Goal: Communication & Community: Answer question/provide support

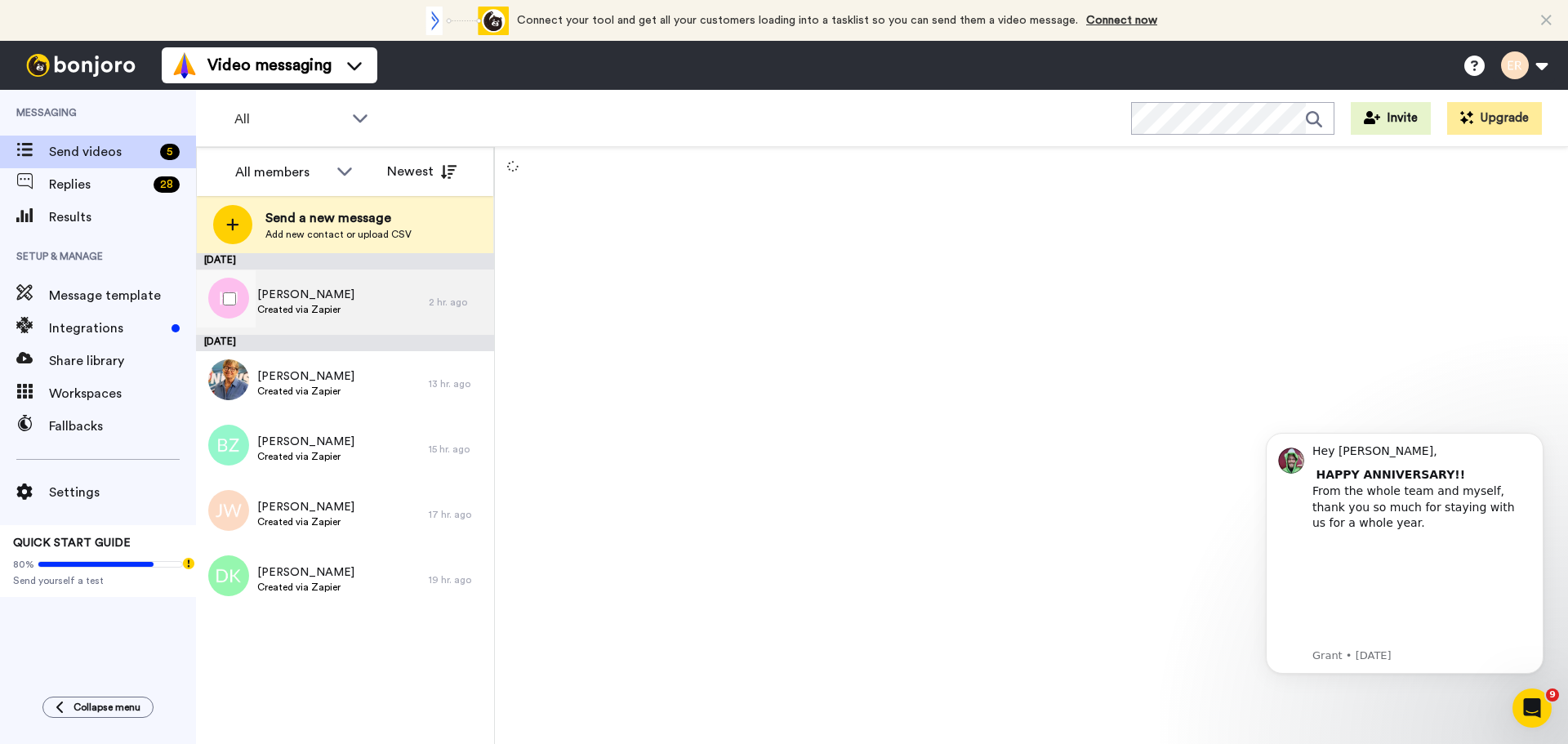
click at [317, 299] on span "Khyara Jaimes" at bounding box center [306, 295] width 97 height 16
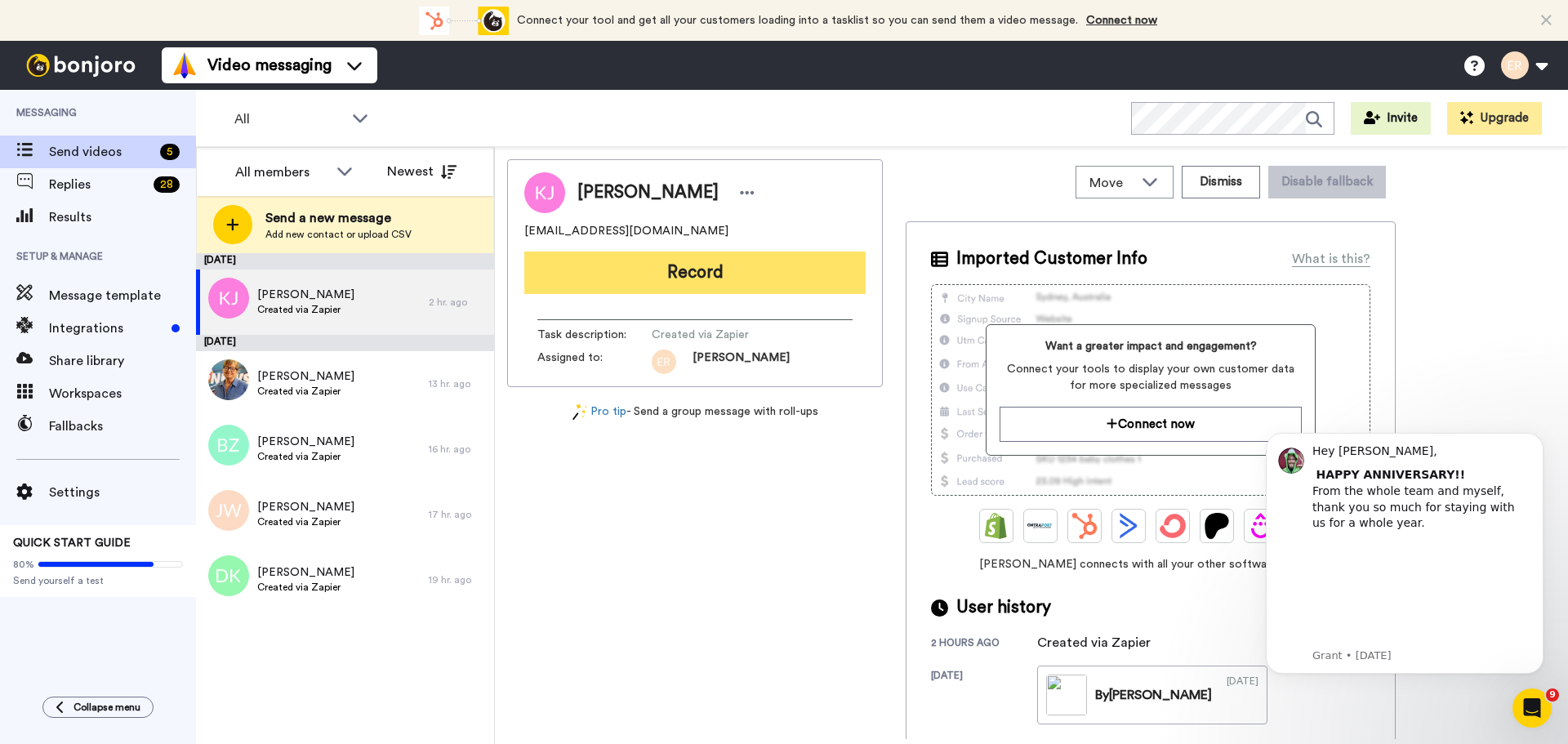
click at [679, 261] on button "Record" at bounding box center [695, 272] width 341 height 42
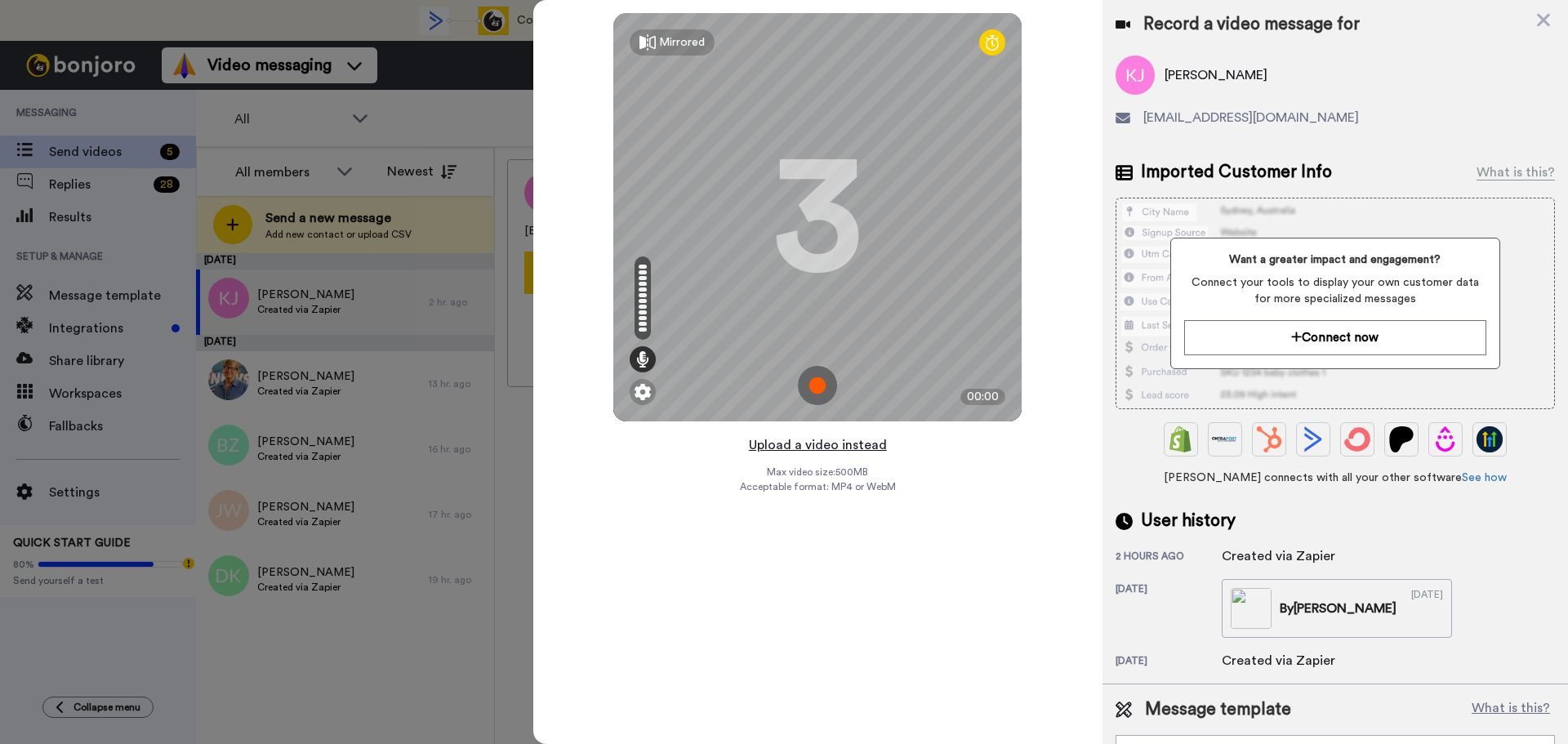
click at [805, 445] on button "Upload a video instead" at bounding box center [817, 445] width 148 height 21
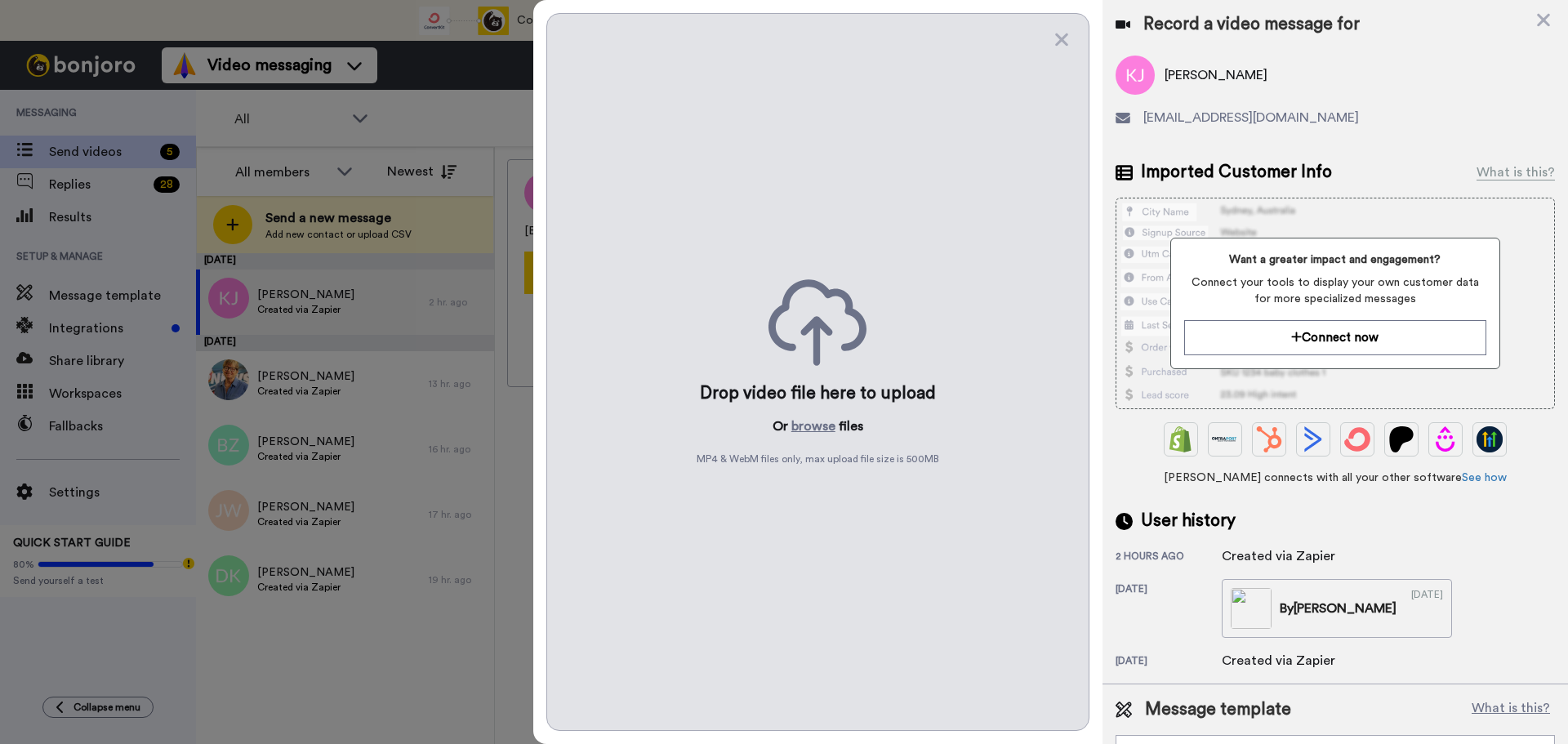
click at [810, 437] on div "Drop video file here to upload Or browse files MP4 & WebM files only, max uploa…" at bounding box center [818, 372] width 543 height 718
click at [808, 432] on button "browse" at bounding box center [814, 426] width 44 height 19
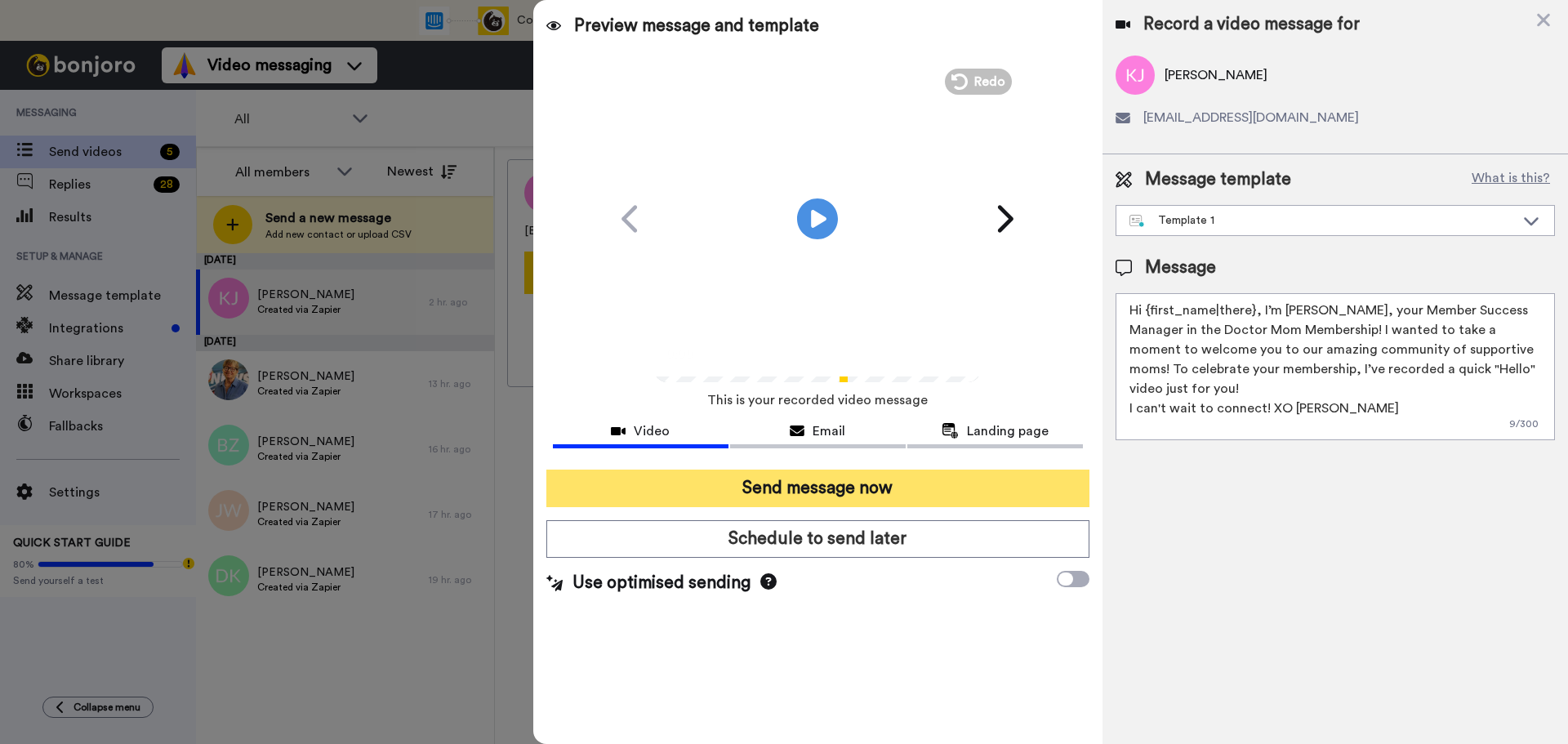
click at [814, 485] on button "Send message now" at bounding box center [818, 488] width 543 height 37
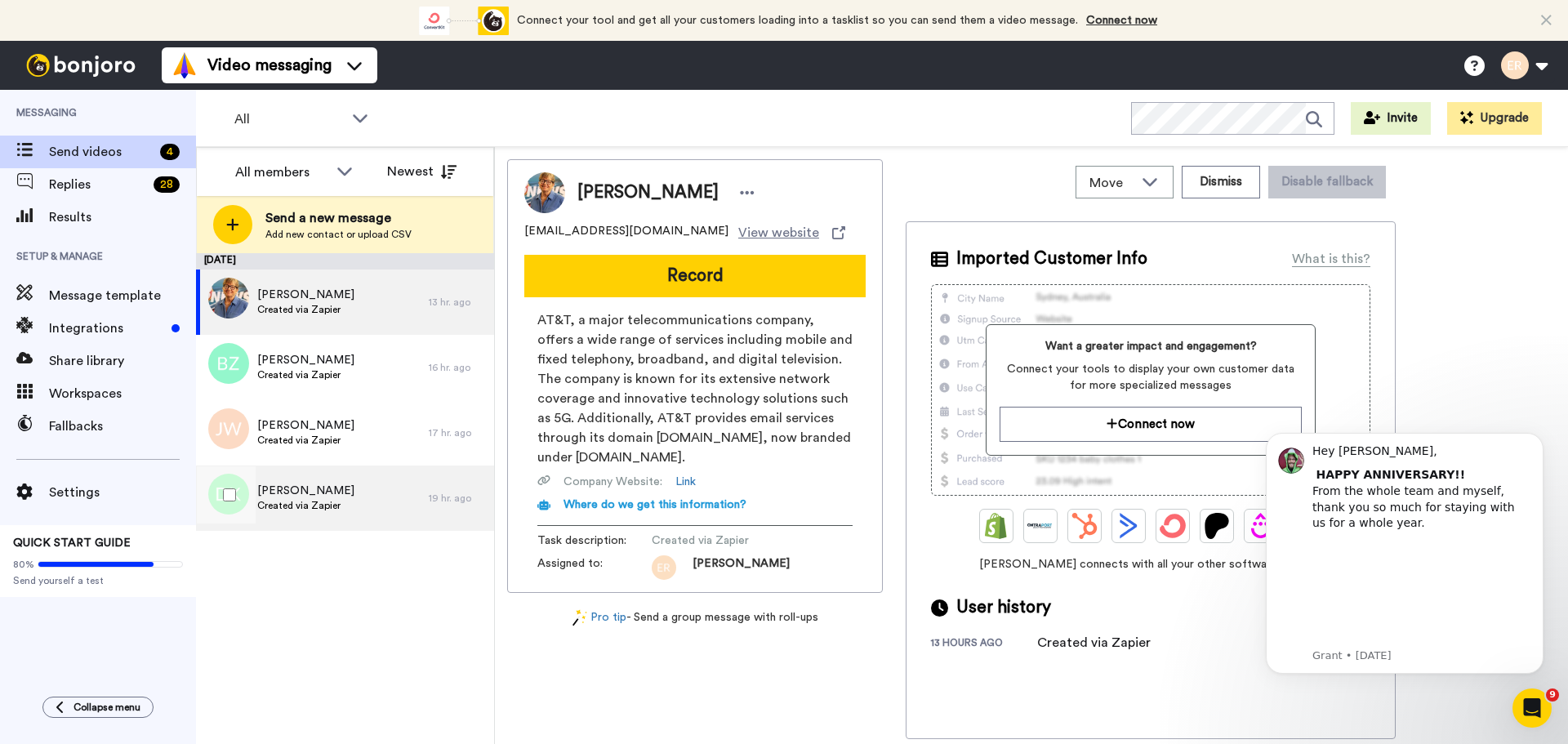
click at [380, 493] on div "Danna Krouham Created via Zapier" at bounding box center [312, 498] width 233 height 65
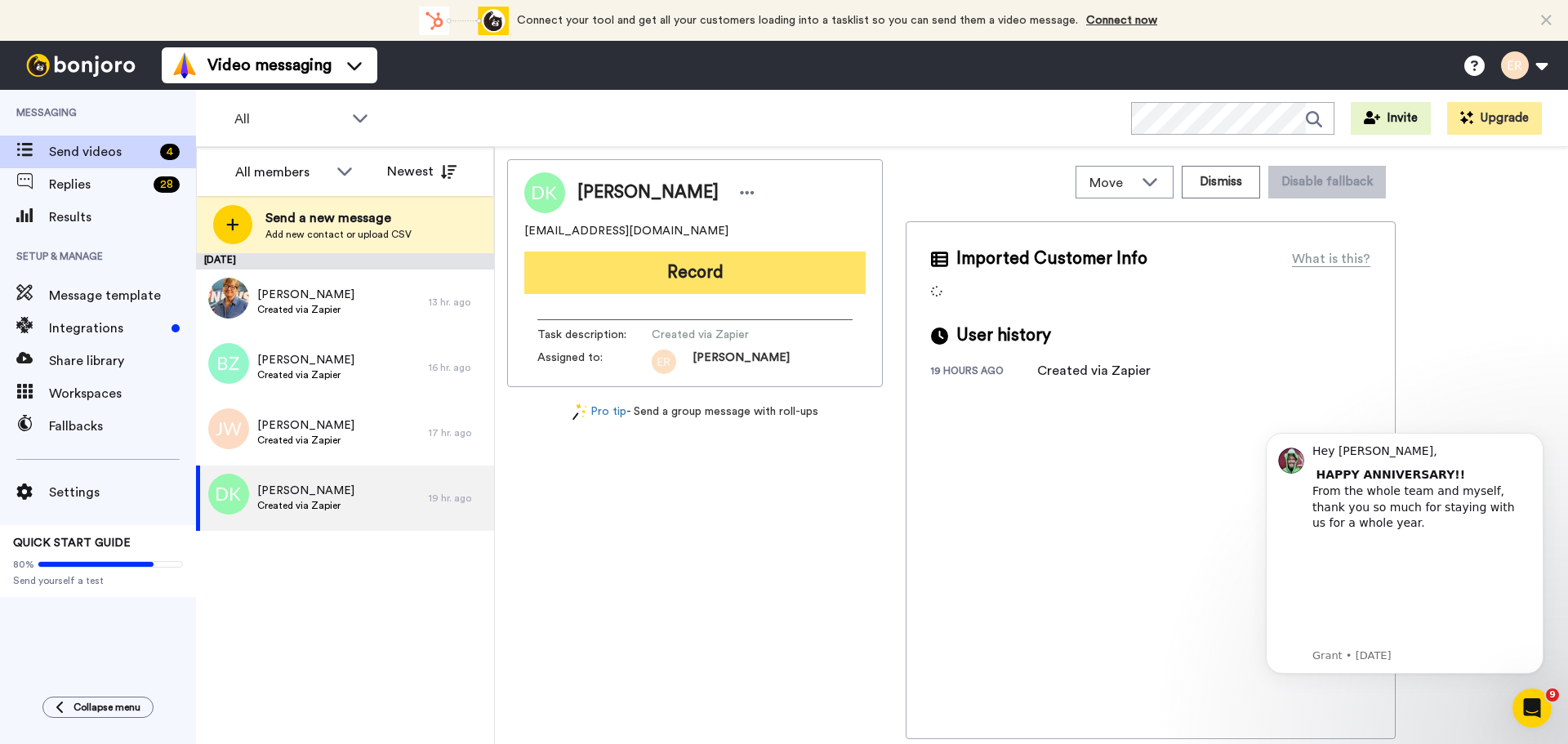
click at [701, 277] on button "Record" at bounding box center [695, 272] width 341 height 42
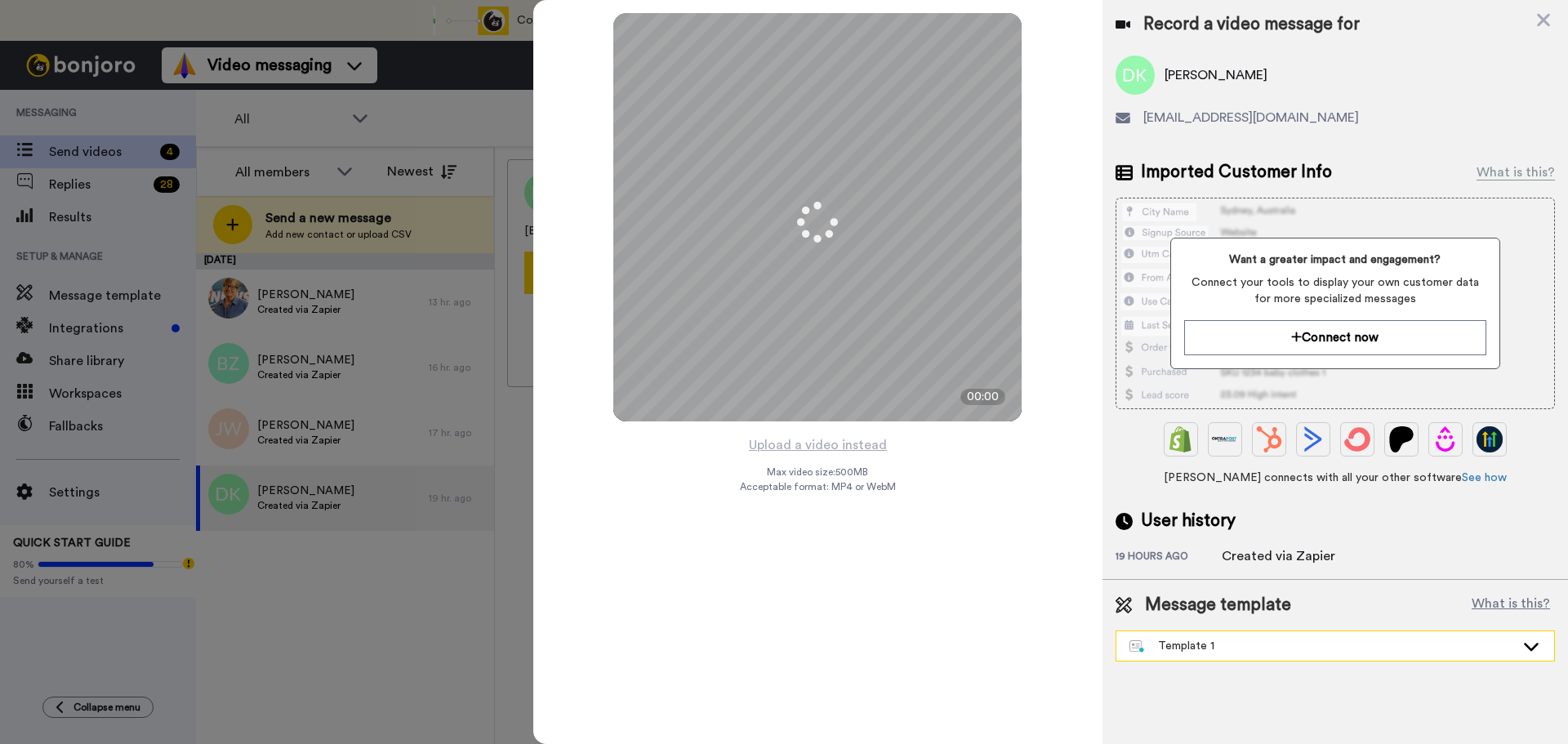
click at [1192, 656] on div "Template 1" at bounding box center [1335, 646] width 438 height 29
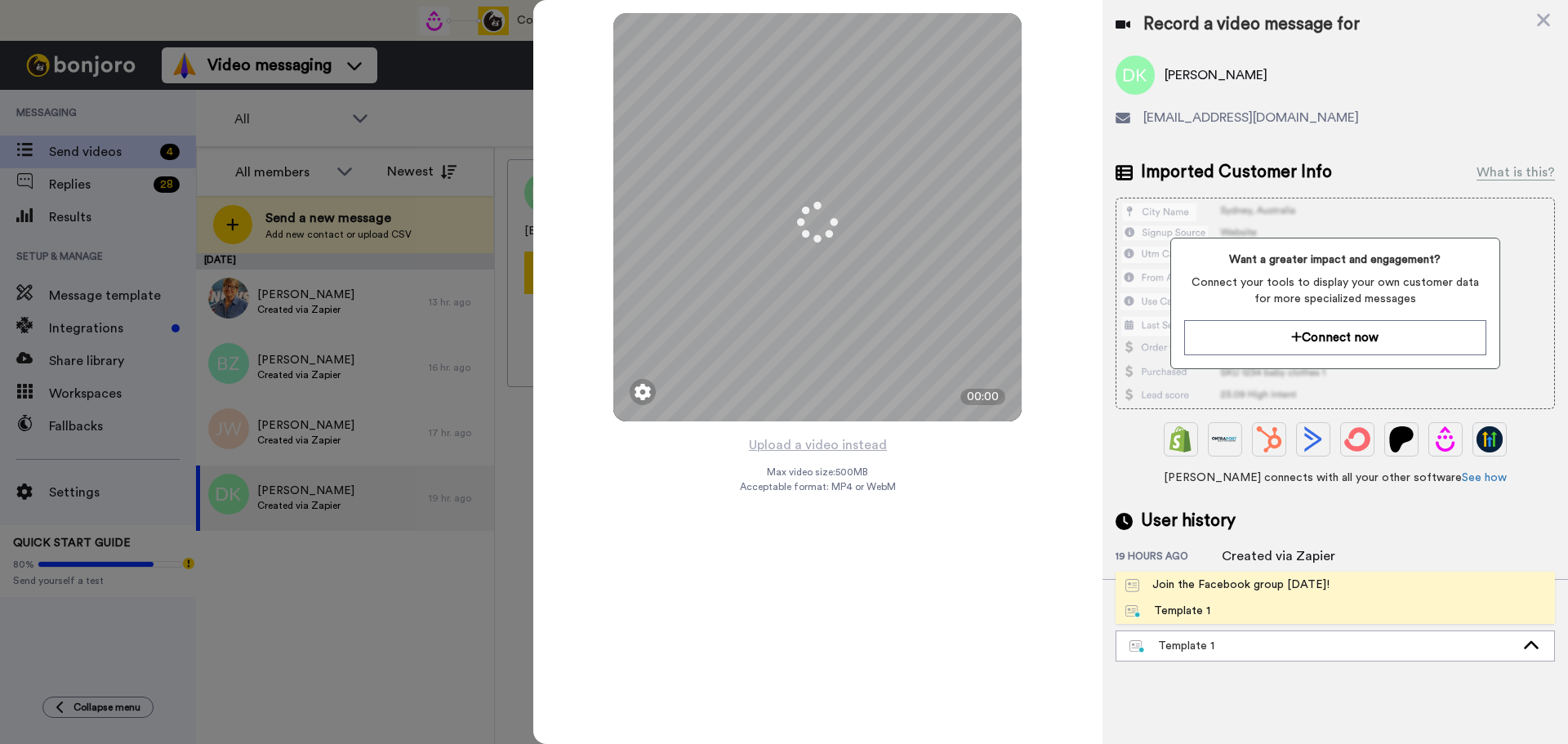
click at [1183, 589] on div "Join the Facebook group [DATE]!" at bounding box center [1227, 585] width 204 height 16
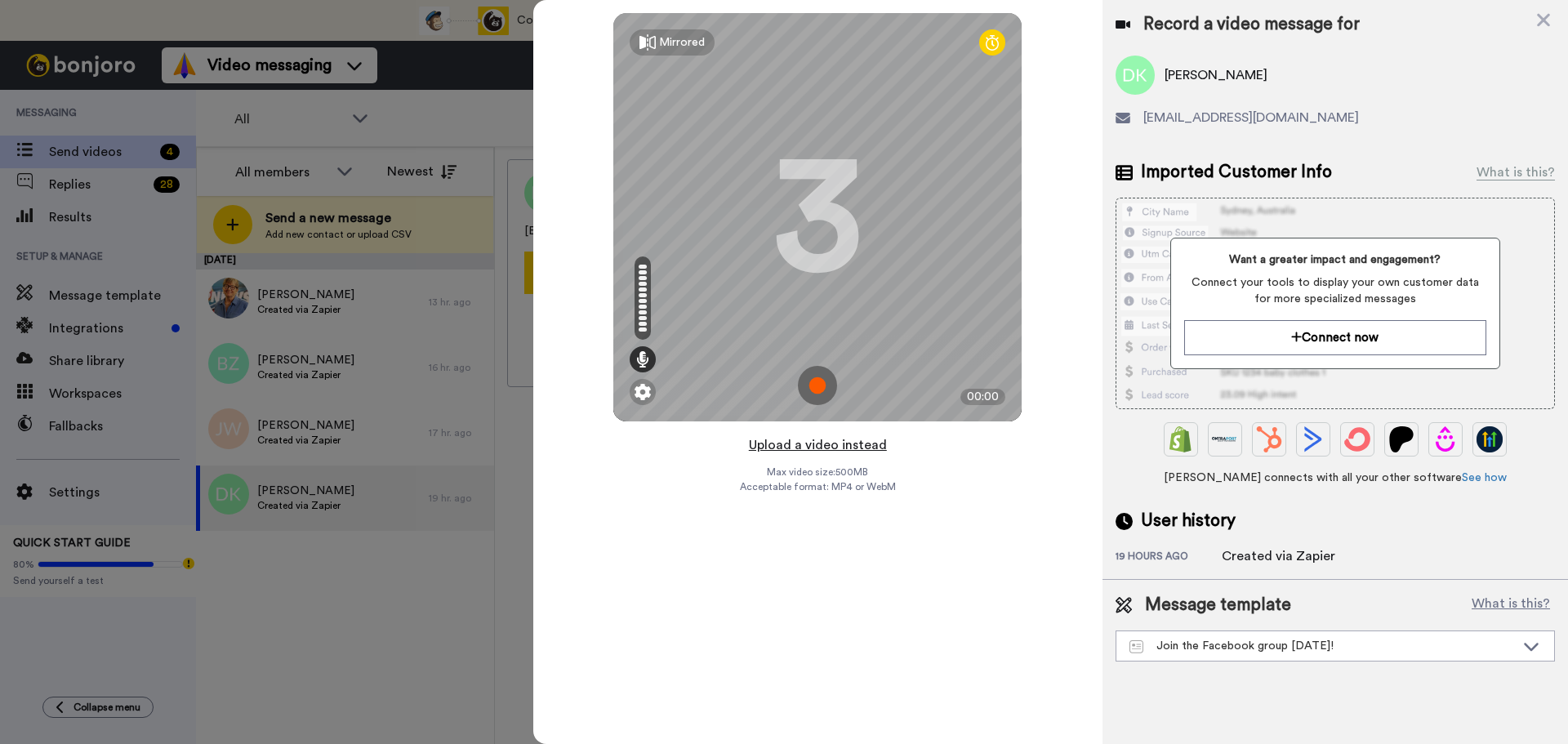
click at [841, 446] on button "Upload a video instead" at bounding box center [817, 445] width 148 height 21
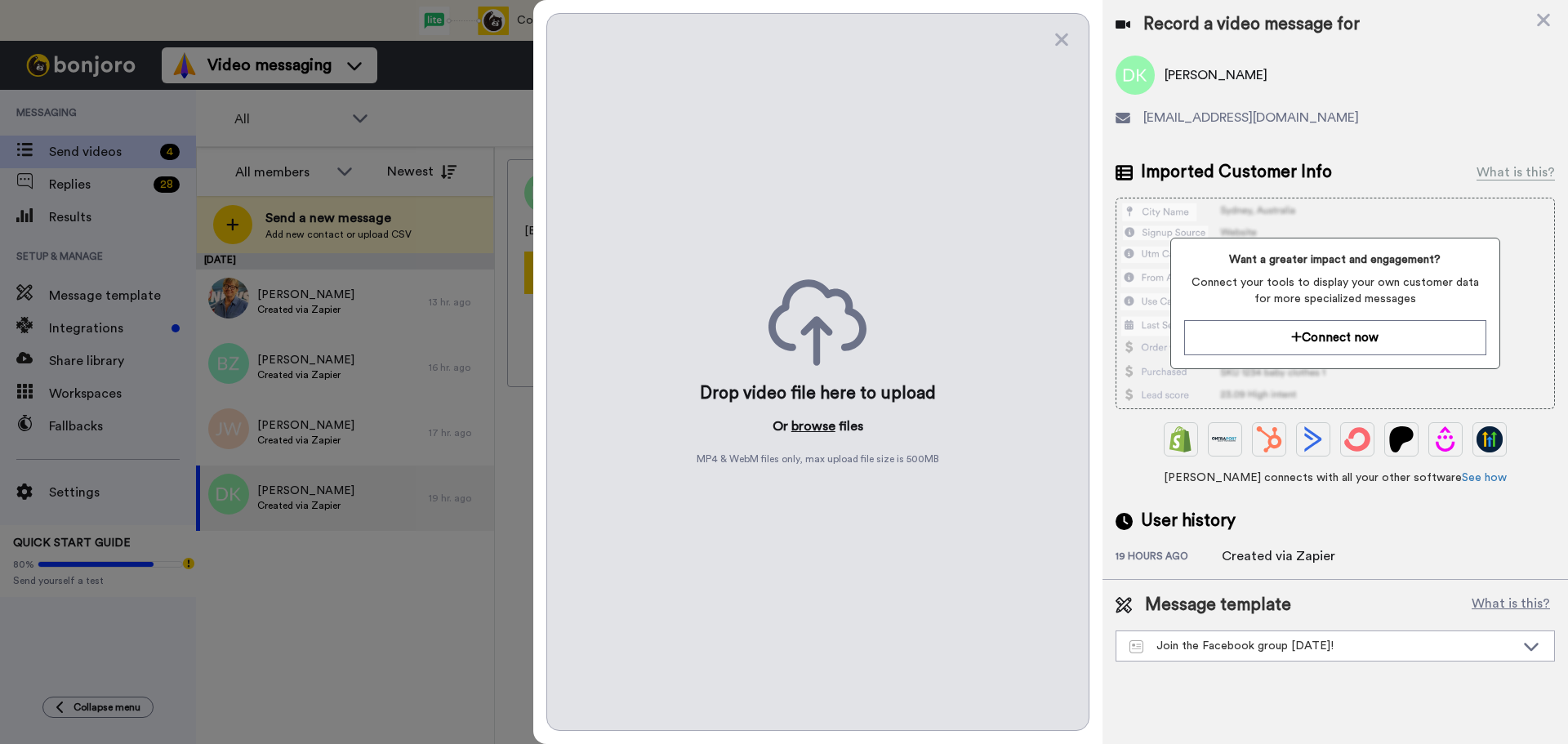
click at [819, 433] on button "browse" at bounding box center [814, 426] width 44 height 19
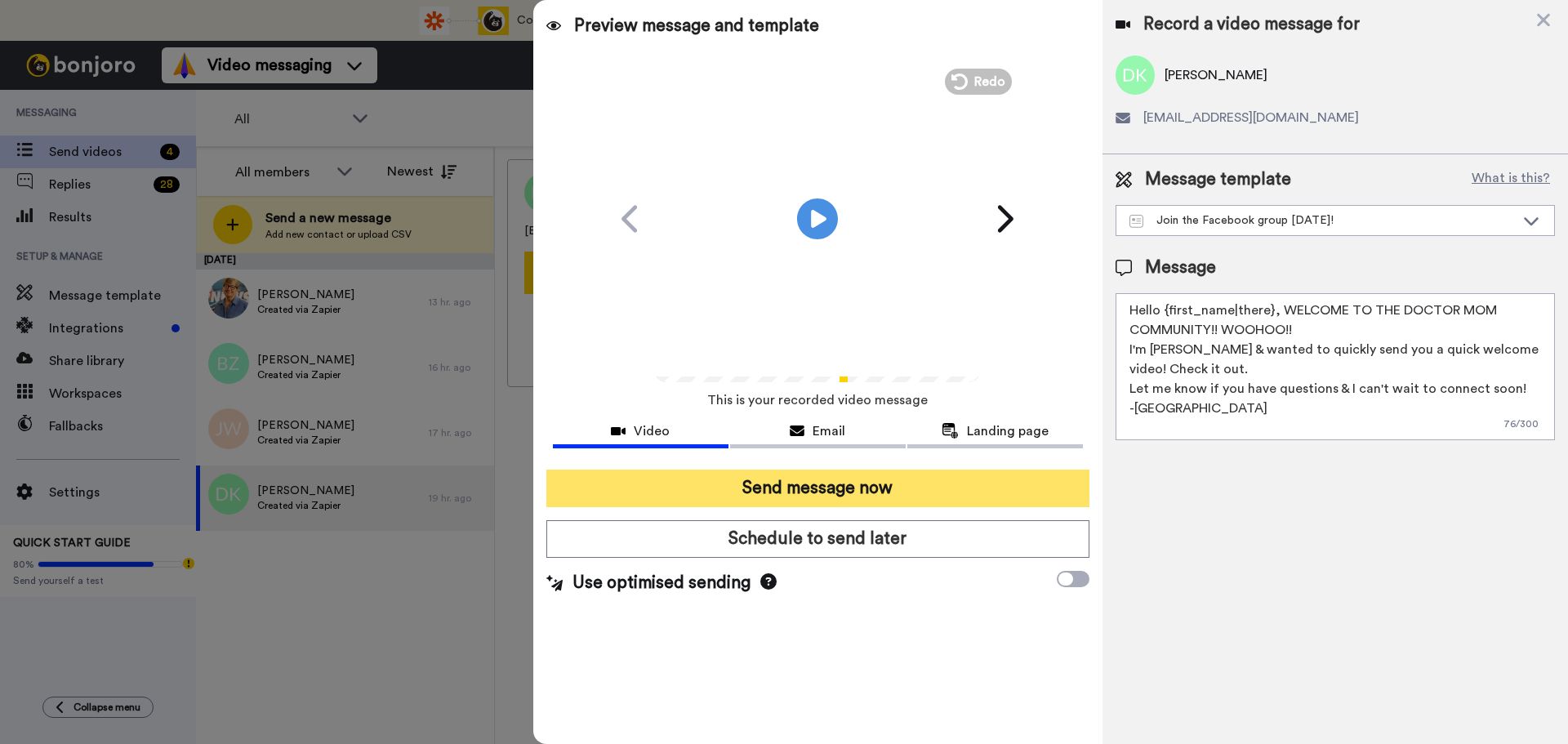
click at [849, 476] on button "Send message now" at bounding box center [818, 488] width 543 height 37
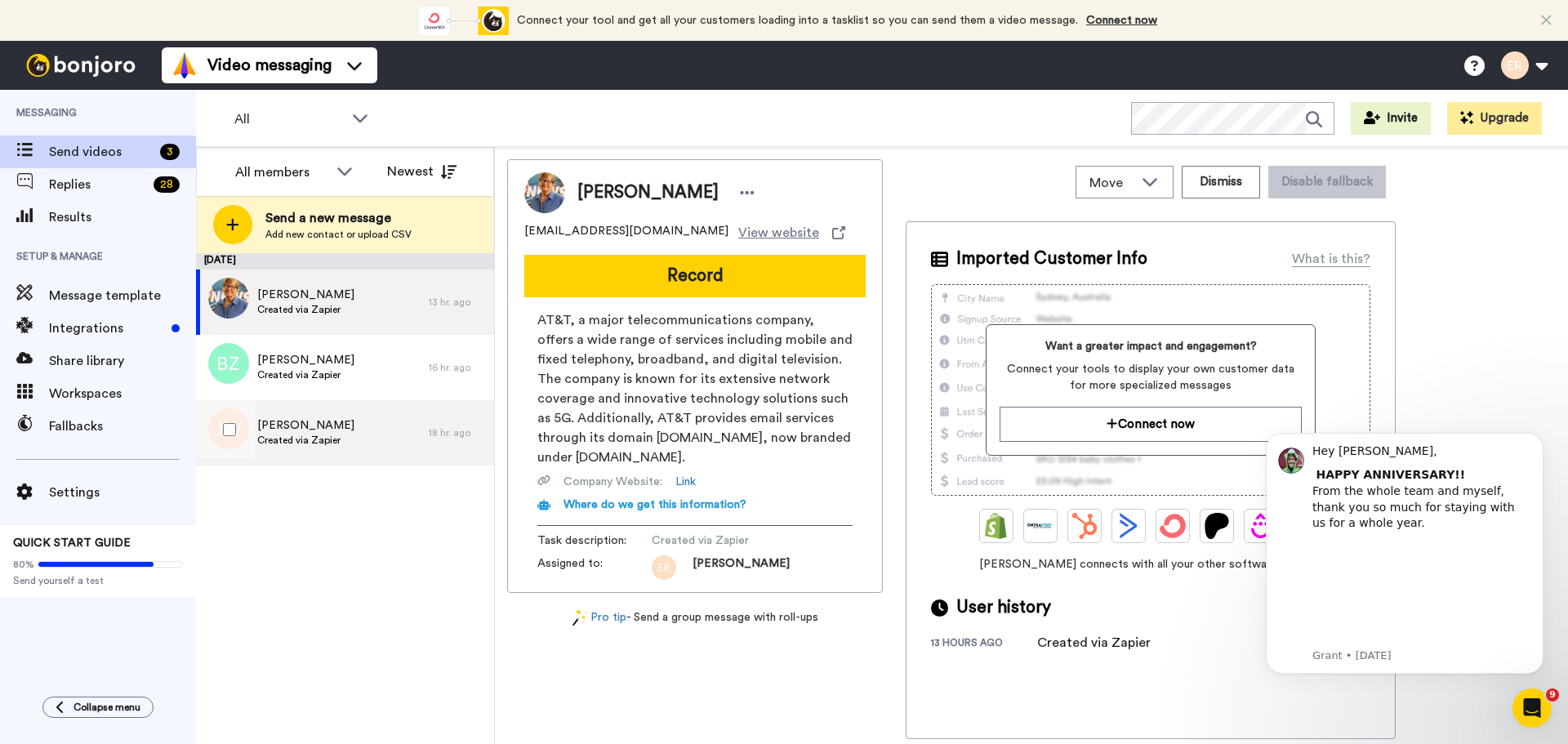
click at [311, 437] on span "Created via Zapier" at bounding box center [306, 440] width 97 height 13
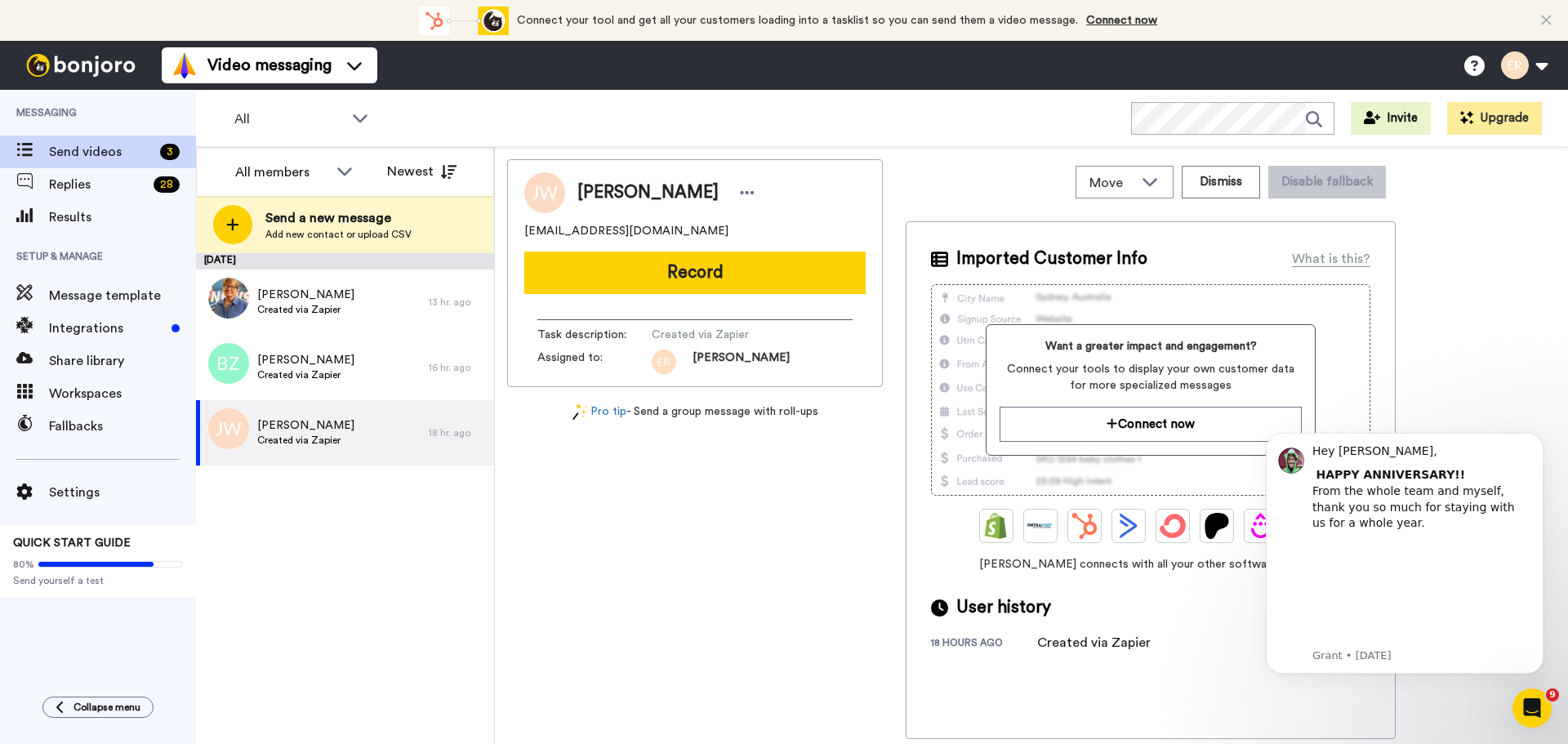
click at [690, 280] on button "Record" at bounding box center [695, 272] width 341 height 42
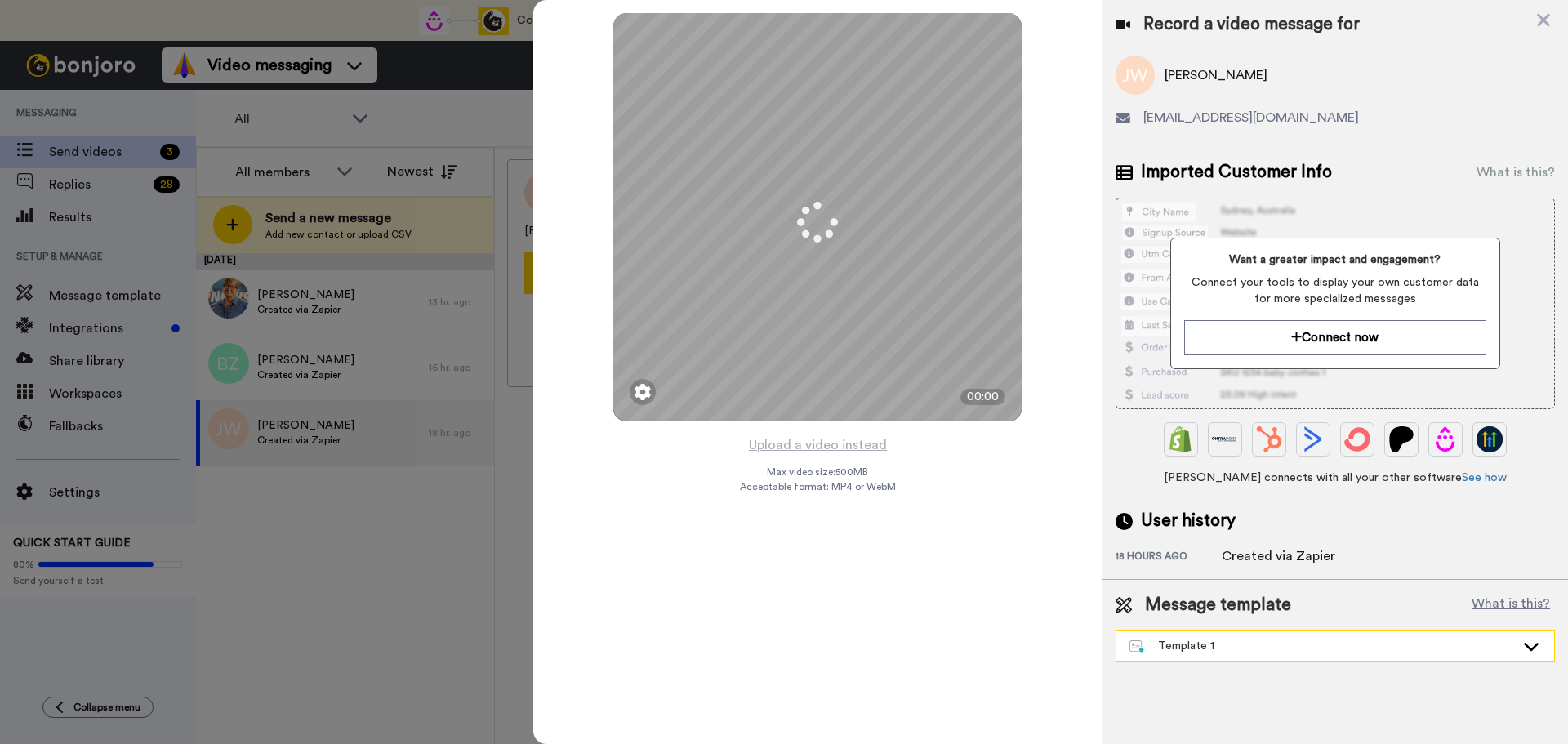
click at [1230, 637] on div "Template 1" at bounding box center [1335, 646] width 438 height 29
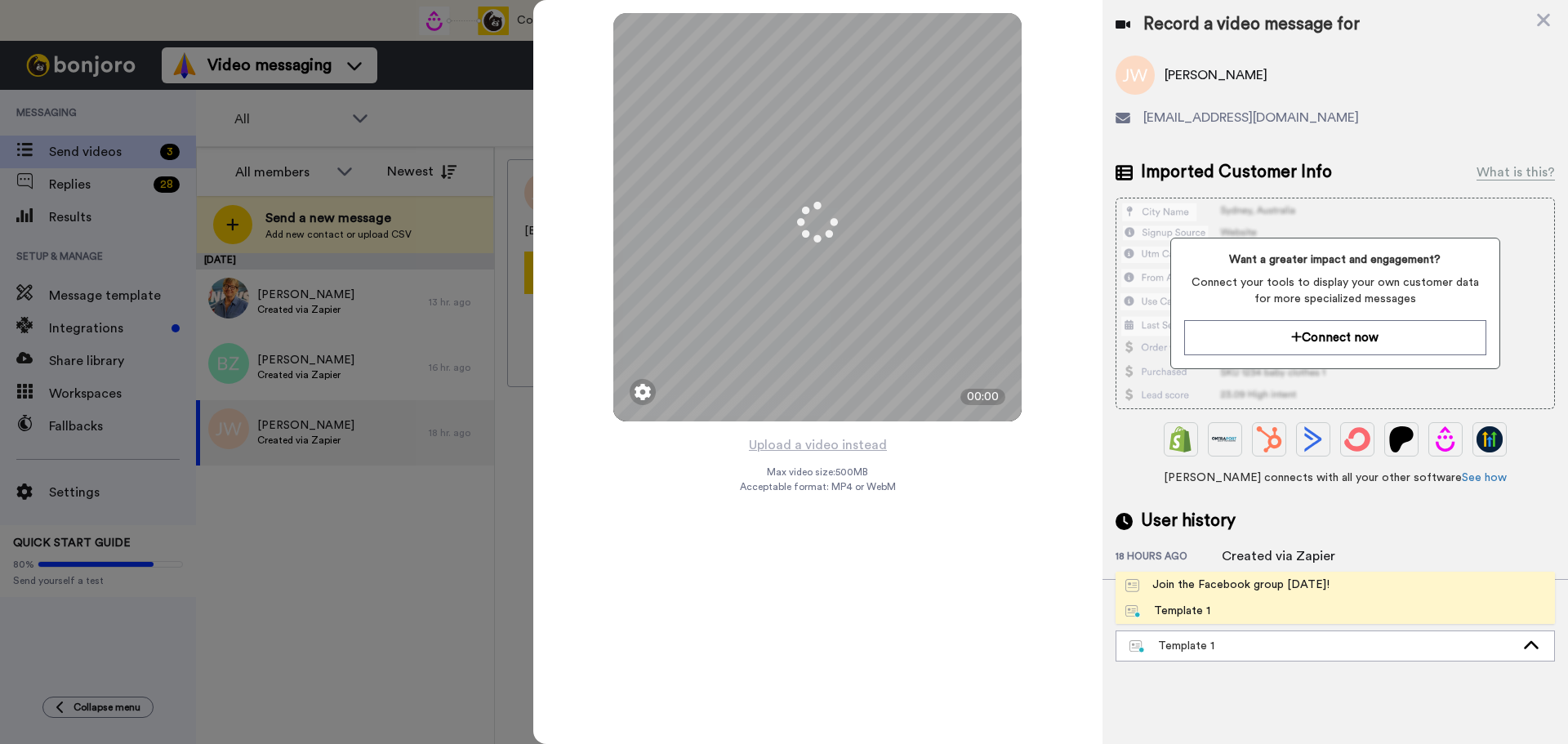
click at [1212, 591] on div "Join the Facebook group [DATE]!" at bounding box center [1227, 585] width 204 height 16
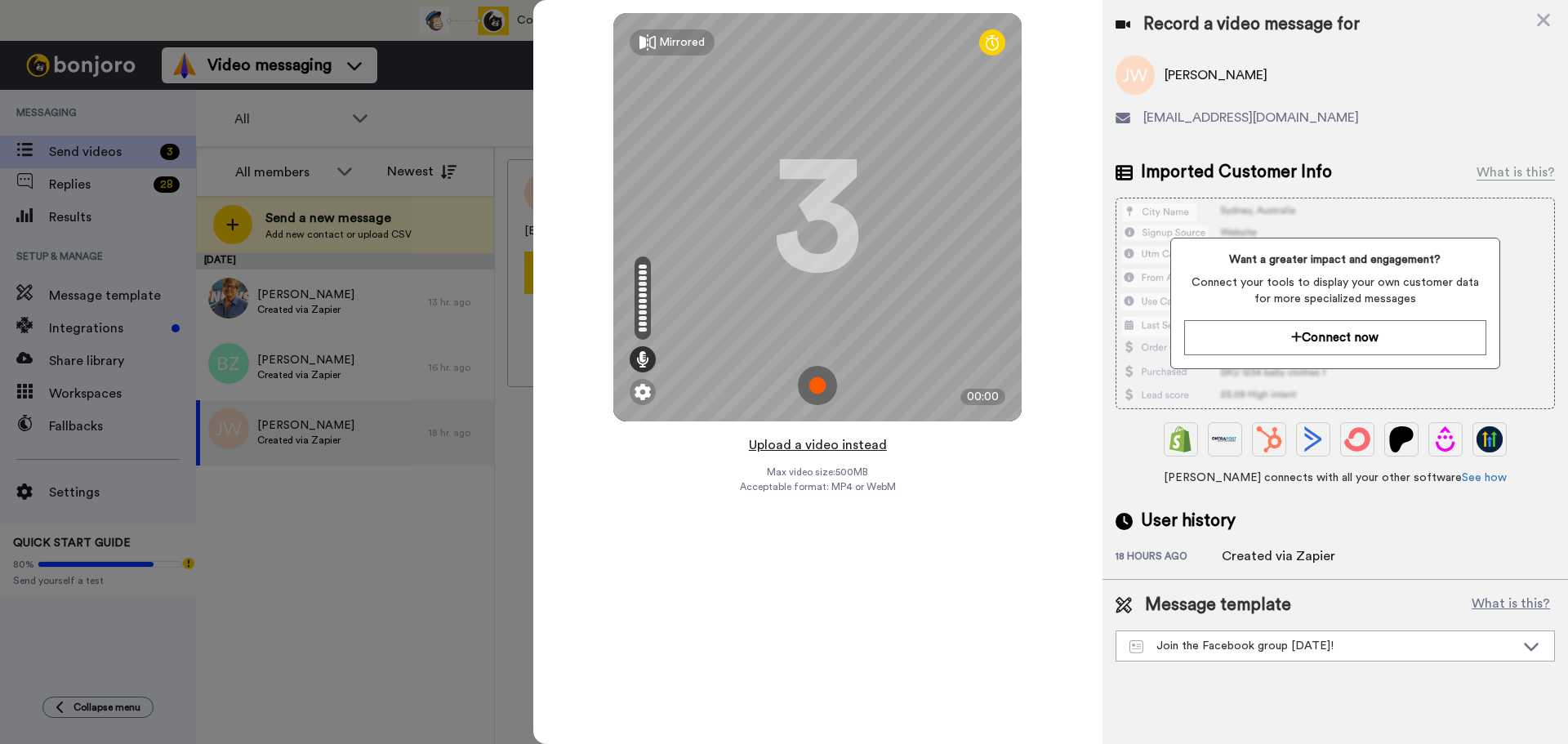
click at [789, 441] on button "Upload a video instead" at bounding box center [817, 445] width 148 height 21
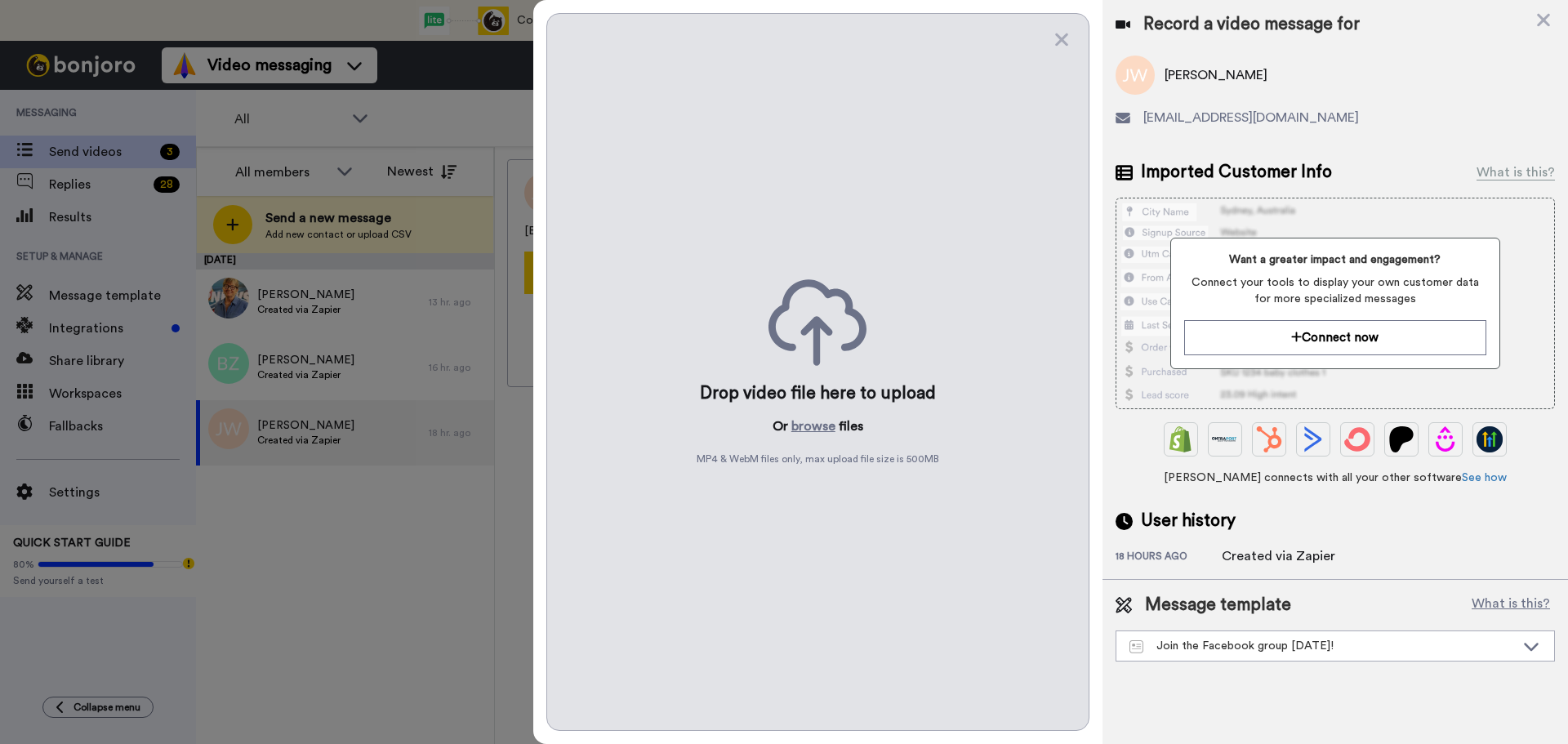
click at [791, 422] on p "Or browse files" at bounding box center [817, 426] width 90 height 19
click at [808, 426] on button "browse" at bounding box center [814, 426] width 44 height 19
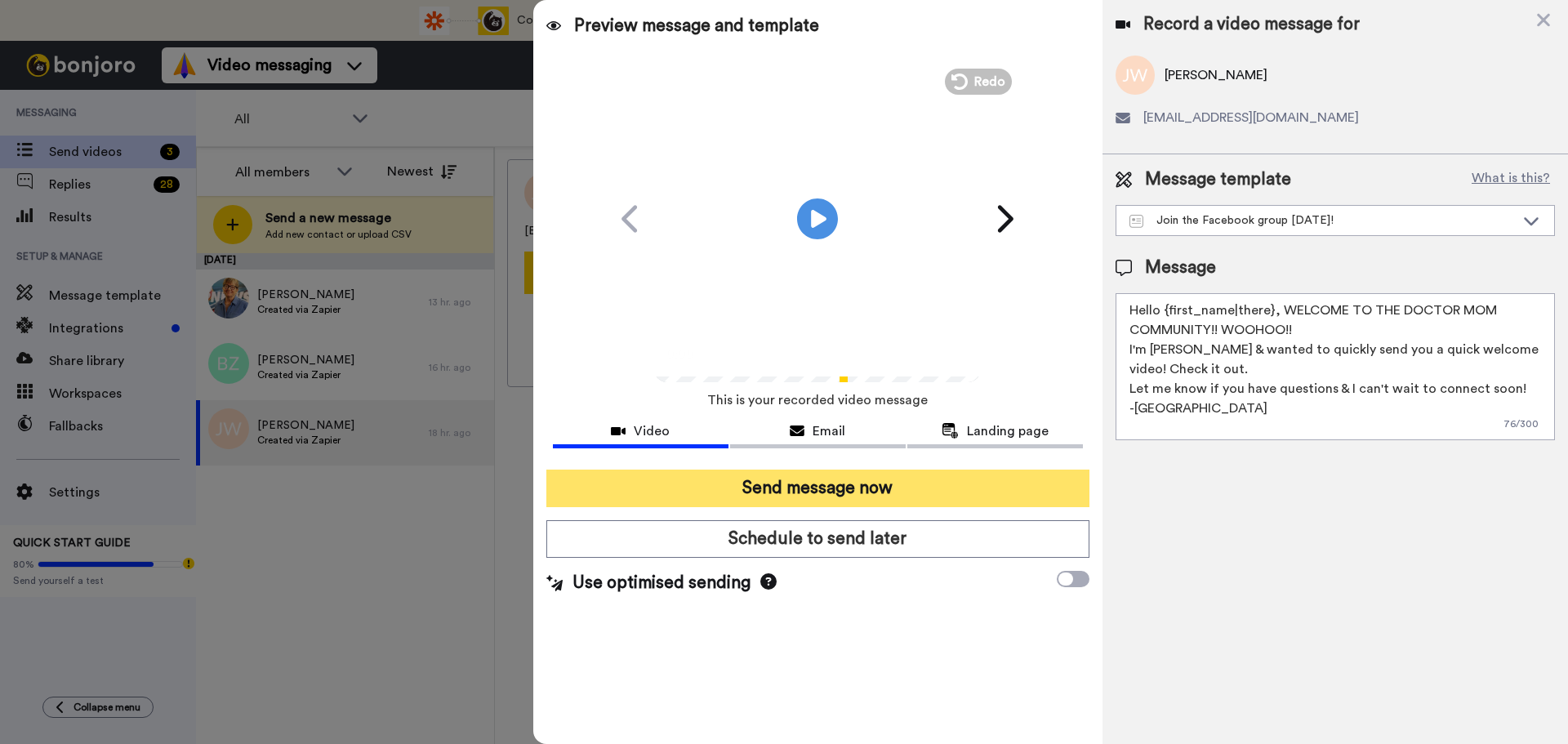
click at [904, 486] on button "Send message now" at bounding box center [818, 488] width 543 height 37
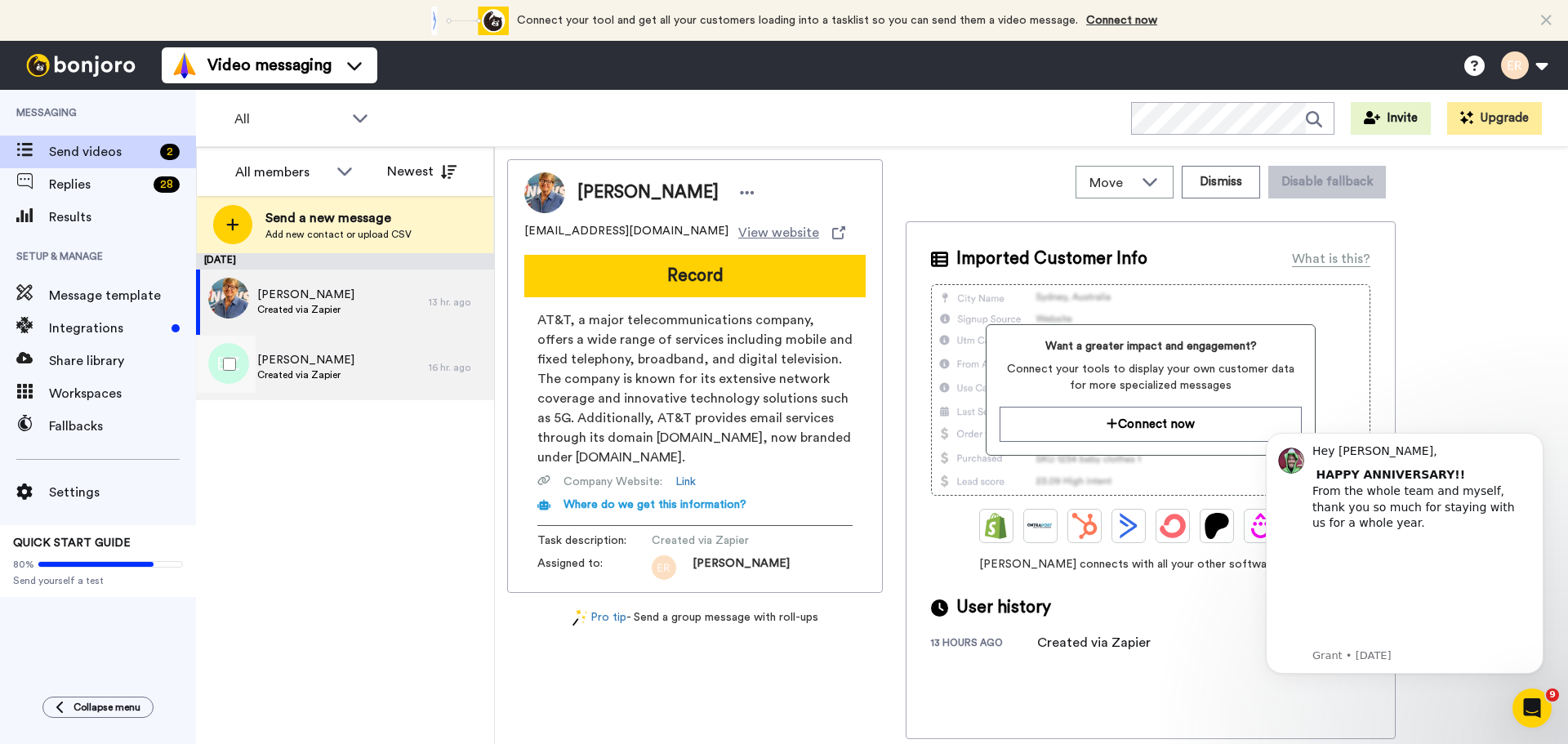
click at [293, 357] on span "[PERSON_NAME]" at bounding box center [306, 360] width 97 height 16
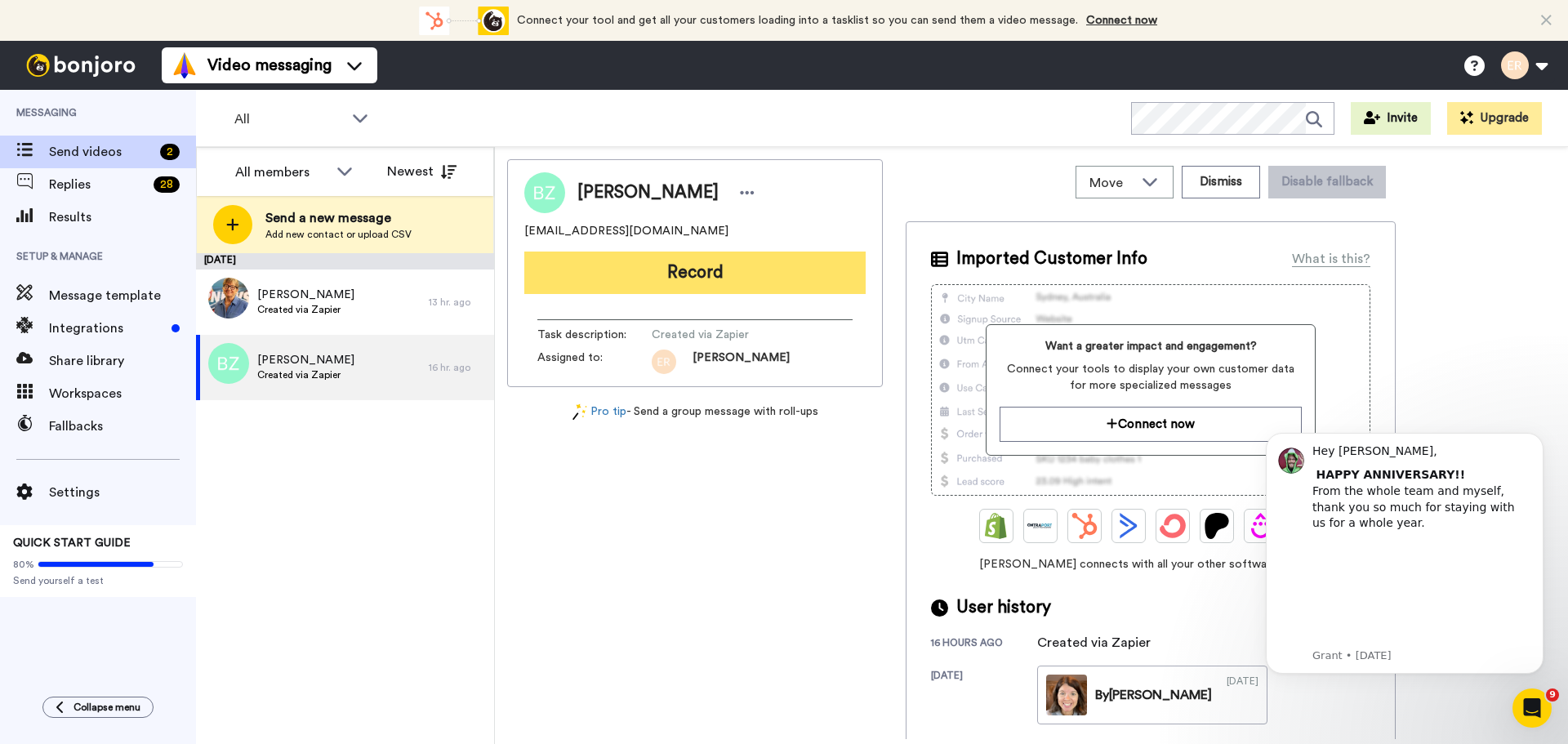
click at [640, 286] on button "Record" at bounding box center [695, 272] width 341 height 42
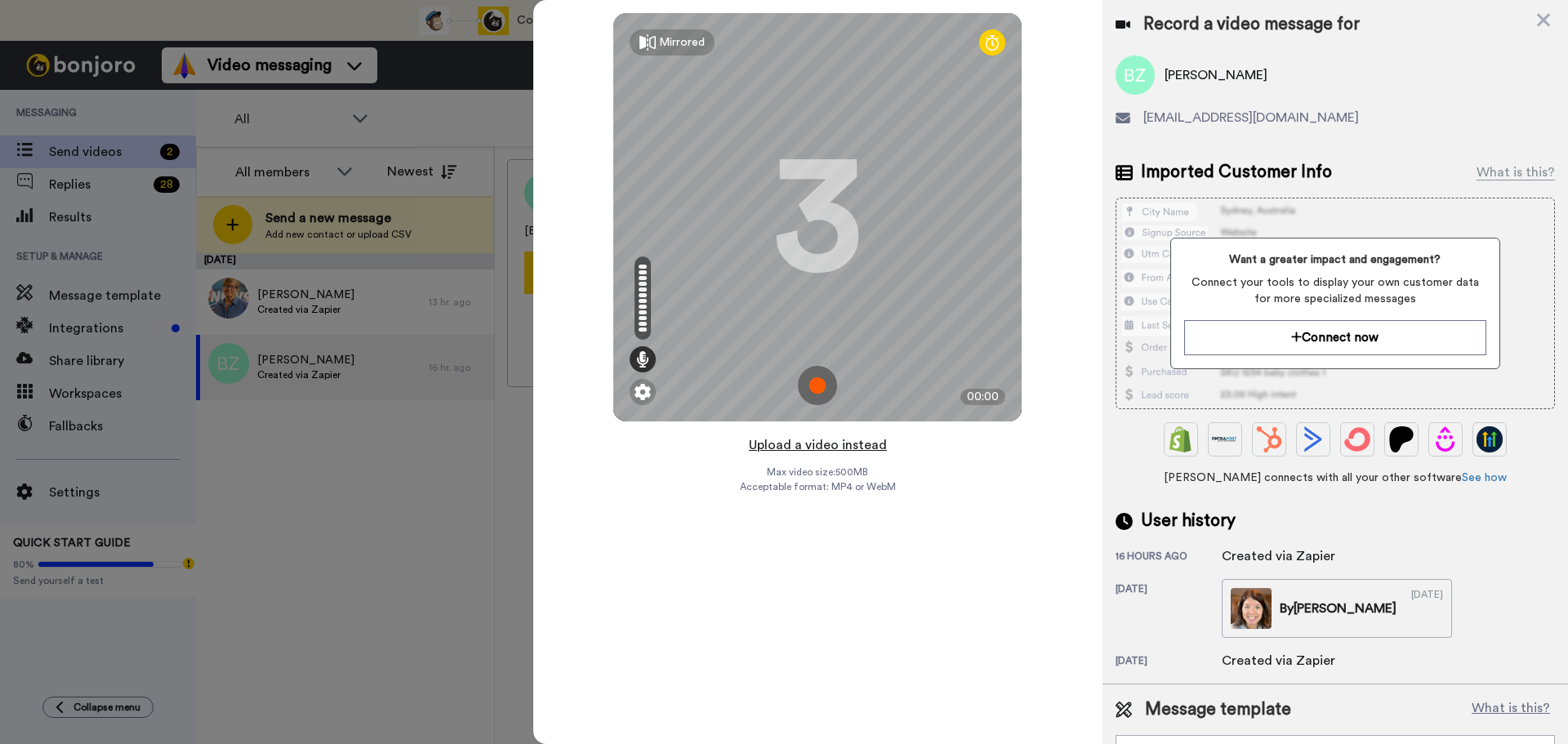
click at [816, 449] on button "Upload a video instead" at bounding box center [817, 445] width 148 height 21
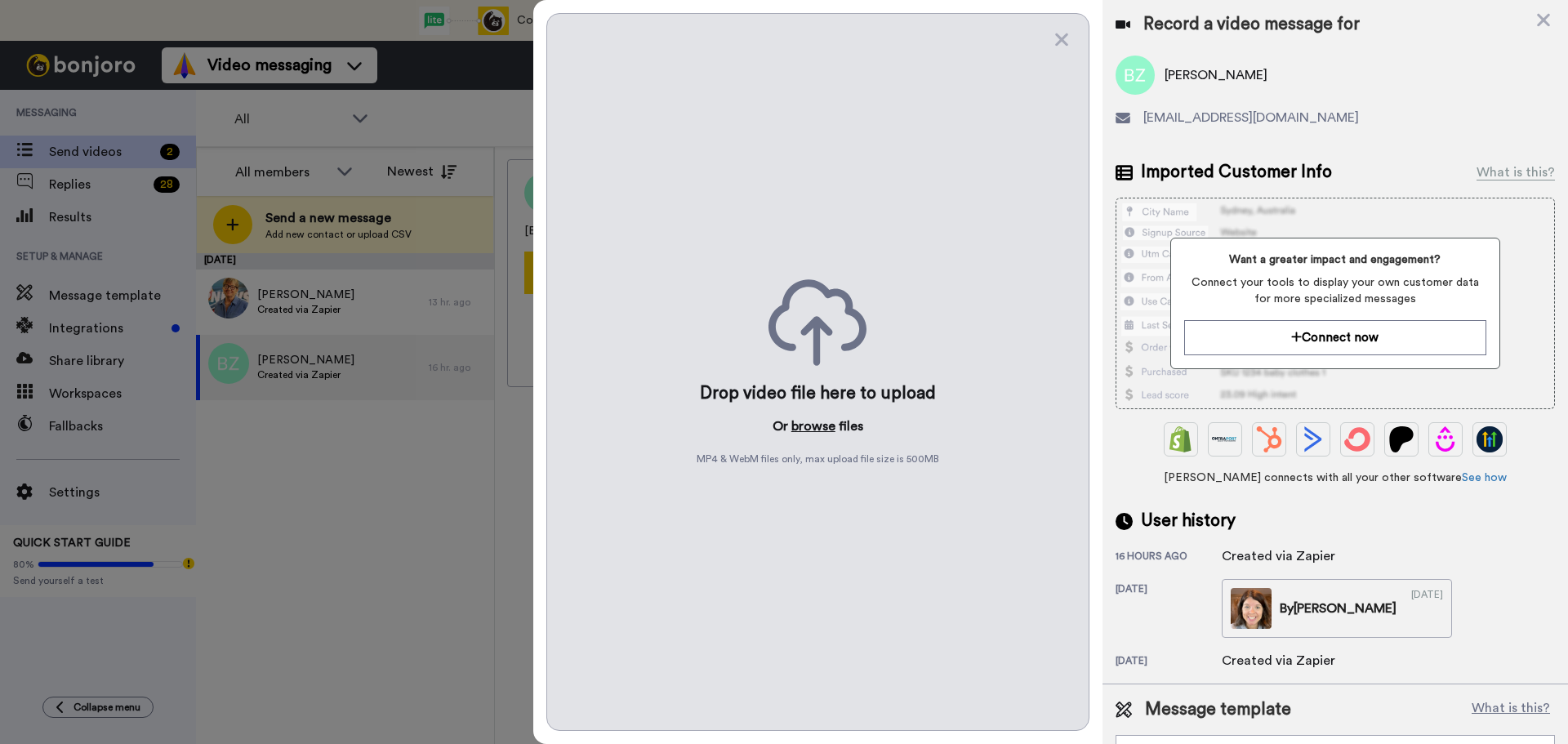
click at [819, 429] on button "browse" at bounding box center [814, 426] width 44 height 19
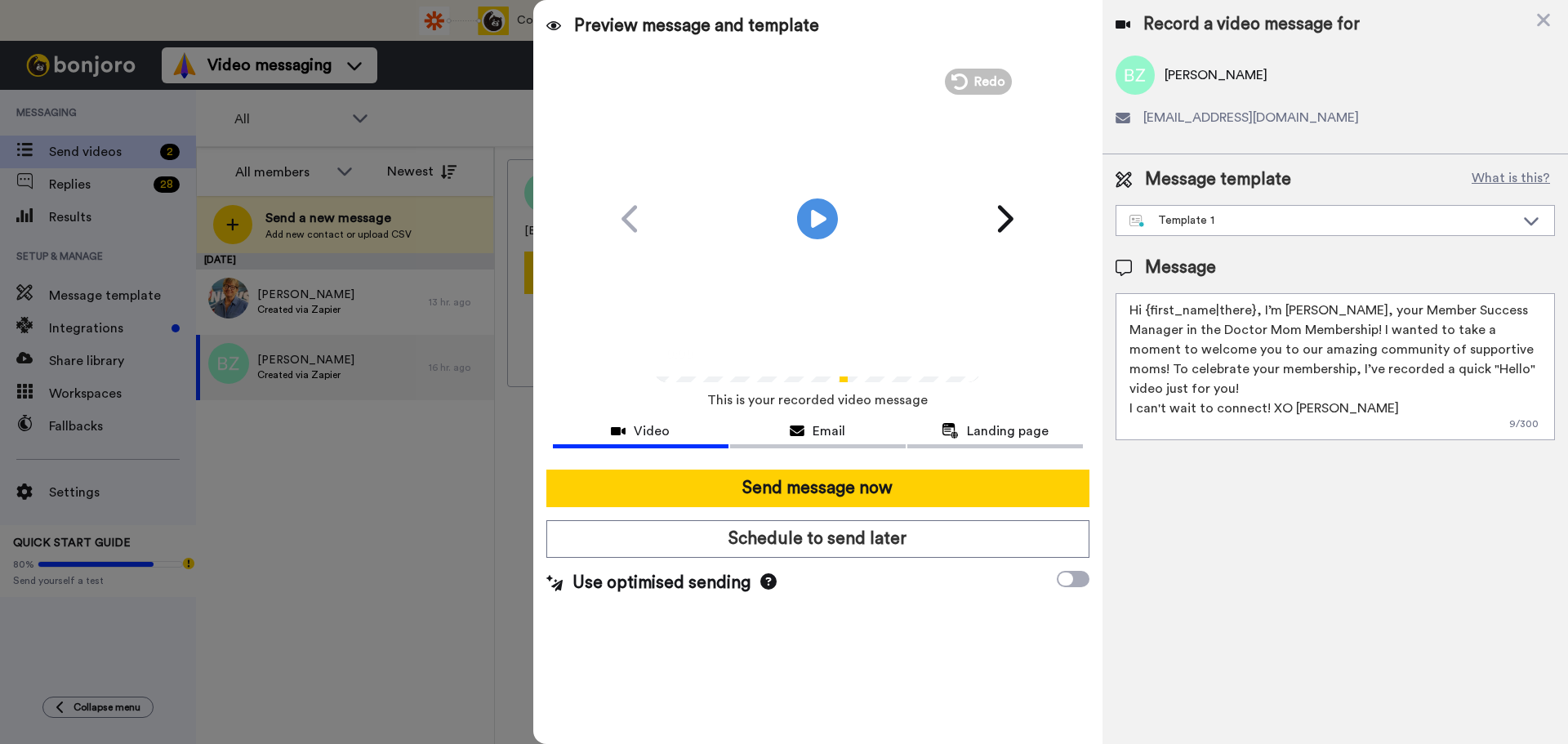
click at [1189, 204] on div "Message template What is this? Template 1 Join the Facebook group today! Templa…" at bounding box center [1335, 202] width 440 height 69
click at [1193, 219] on div "Template 1" at bounding box center [1322, 220] width 386 height 16
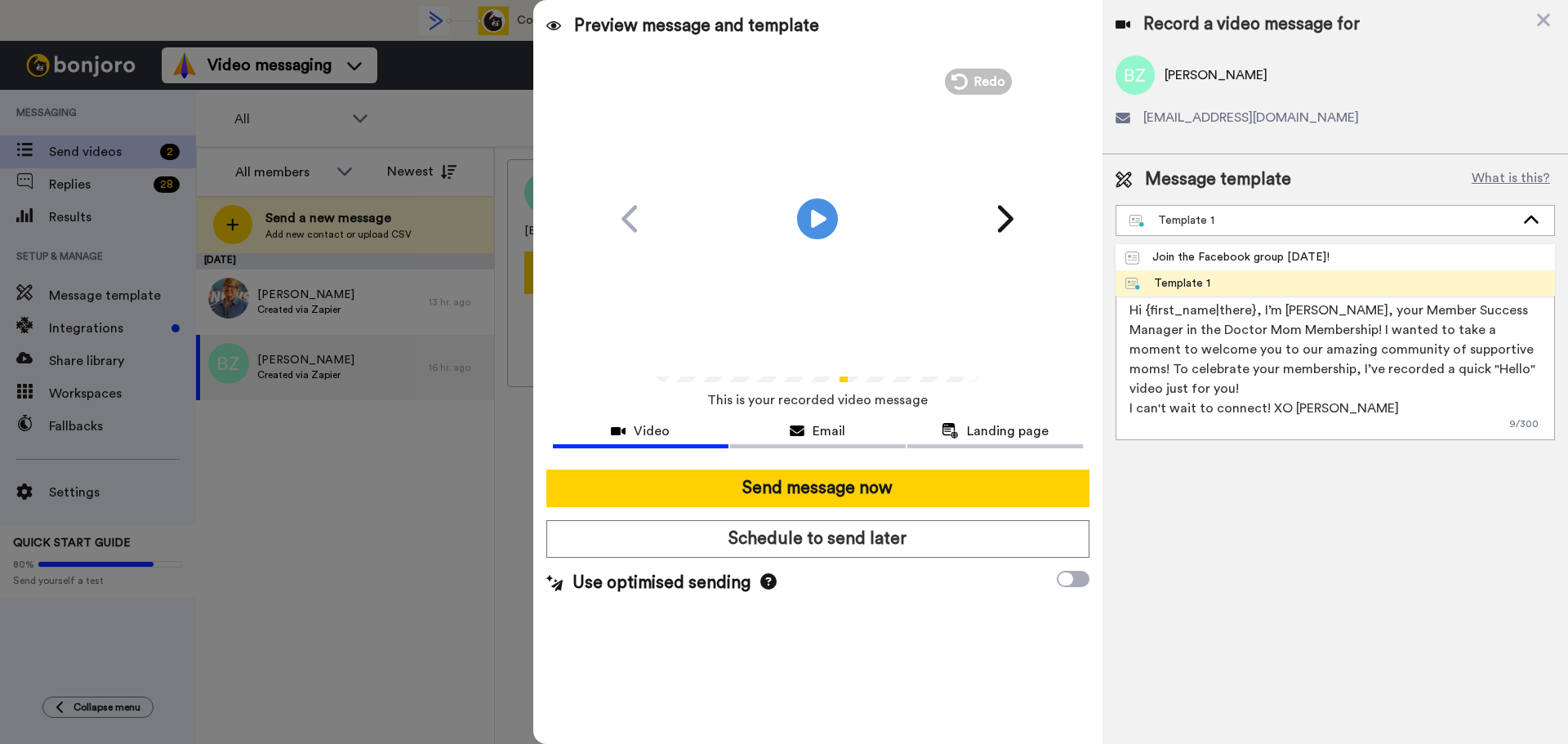
click at [1182, 282] on div "Template 1" at bounding box center [1167, 283] width 85 height 16
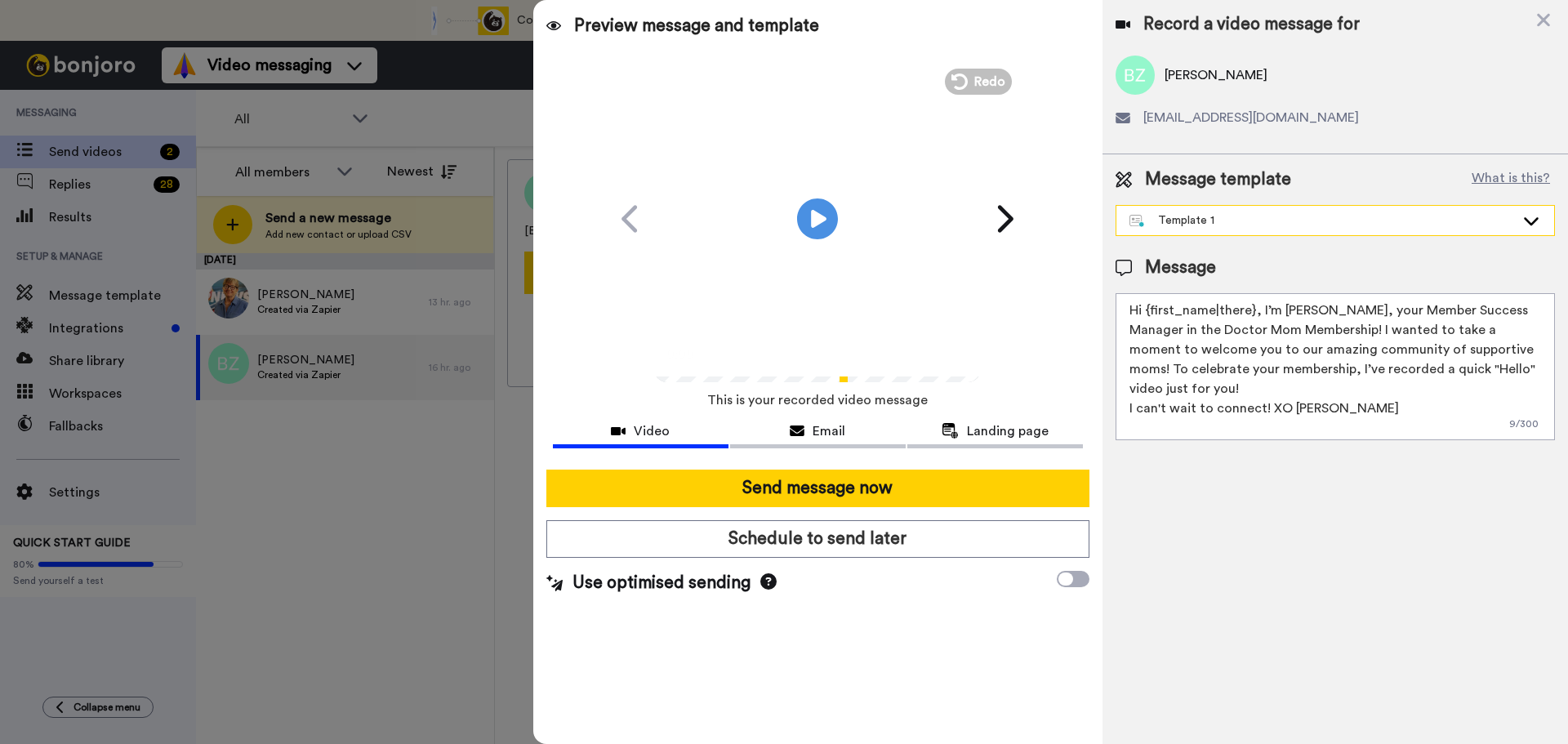
click at [1180, 219] on div "Template 1" at bounding box center [1322, 220] width 386 height 16
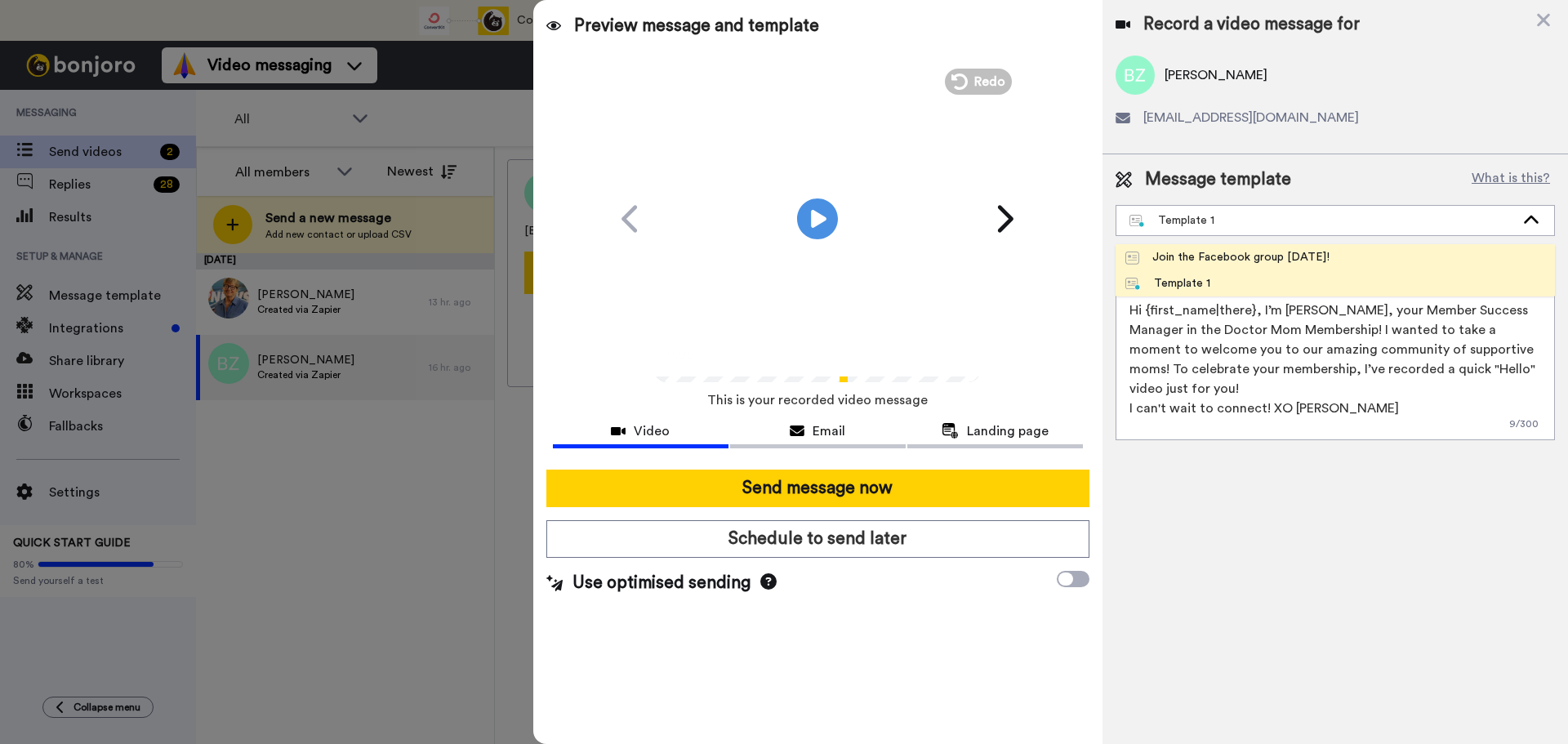
click at [1193, 247] on li "Join the Facebook group [DATE]!" at bounding box center [1335, 257] width 440 height 27
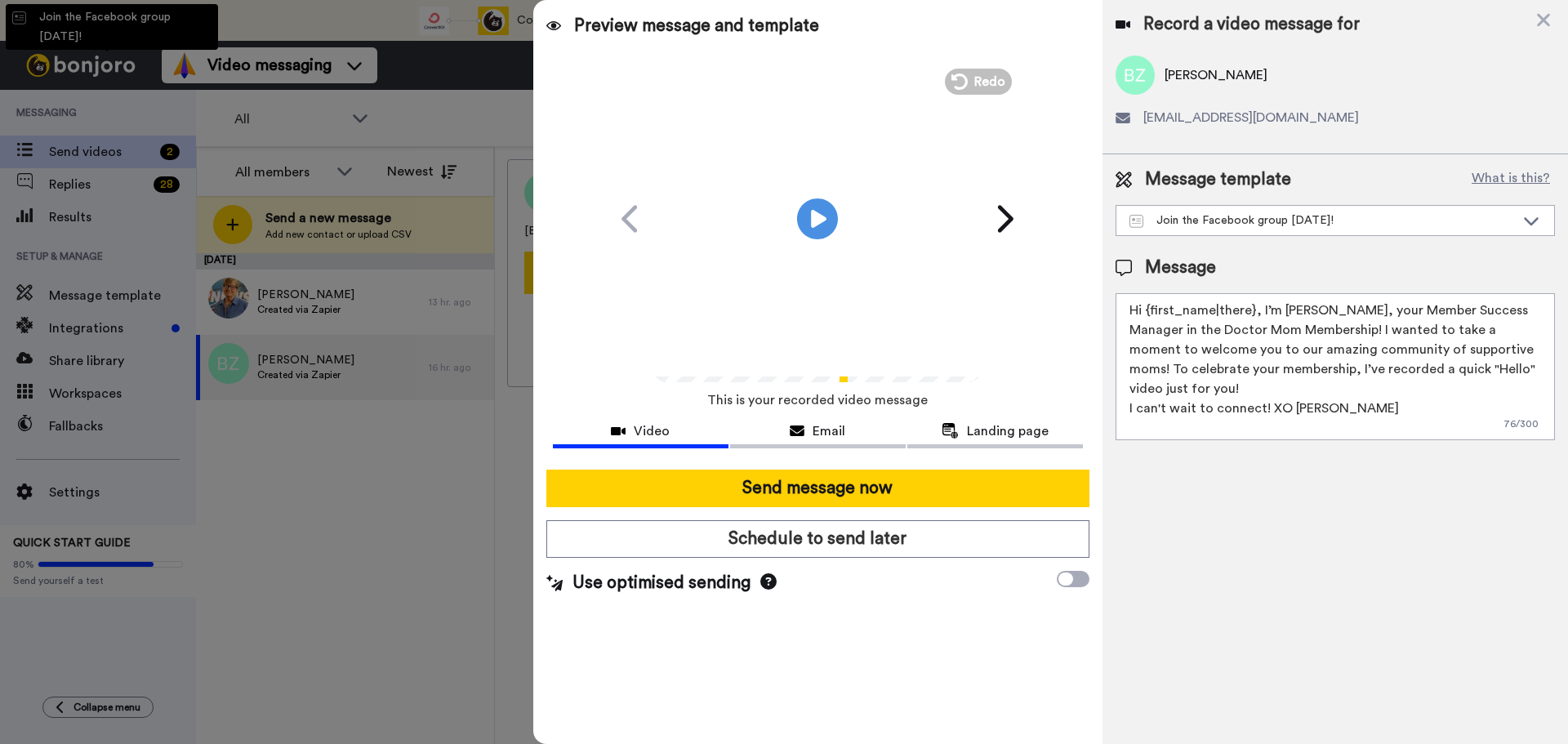
type textarea "Hello {first_name|there}, WELCOME TO THE DOCTOR MOM COMMUNITY!! WOOHOO!! I'm [P…"
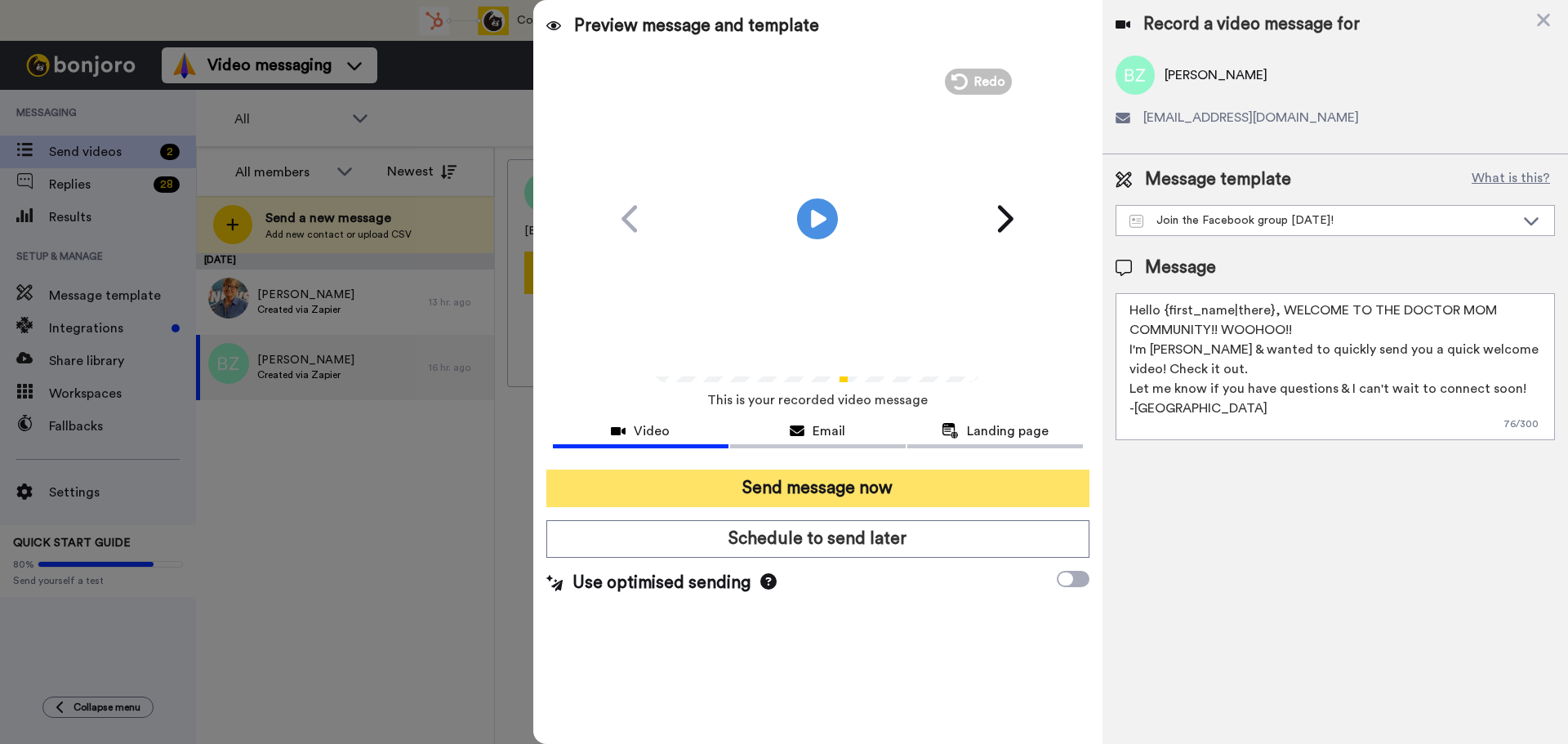
click at [898, 484] on button "Send message now" at bounding box center [818, 488] width 543 height 37
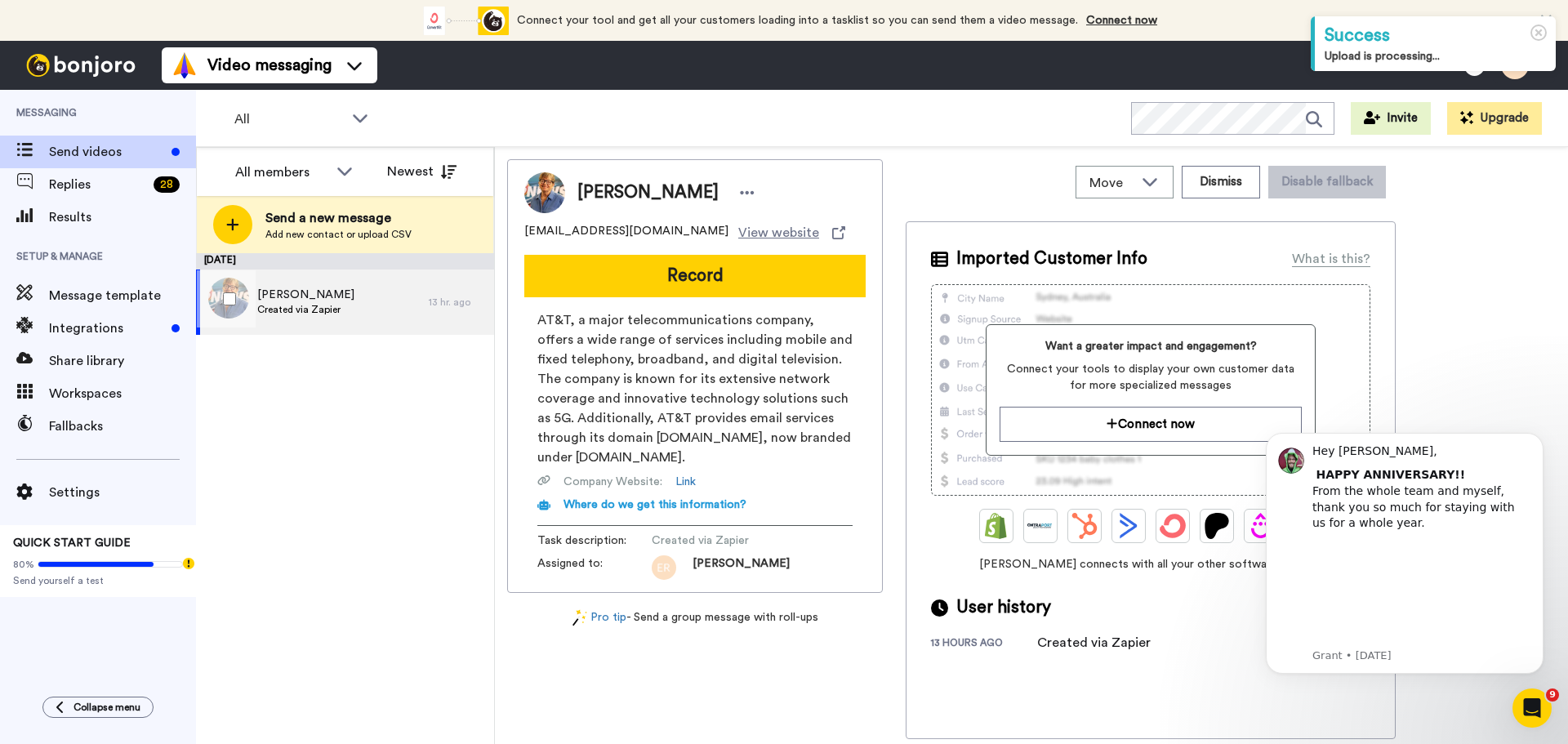
click at [291, 303] on span "Created via Zapier" at bounding box center [306, 310] width 97 height 13
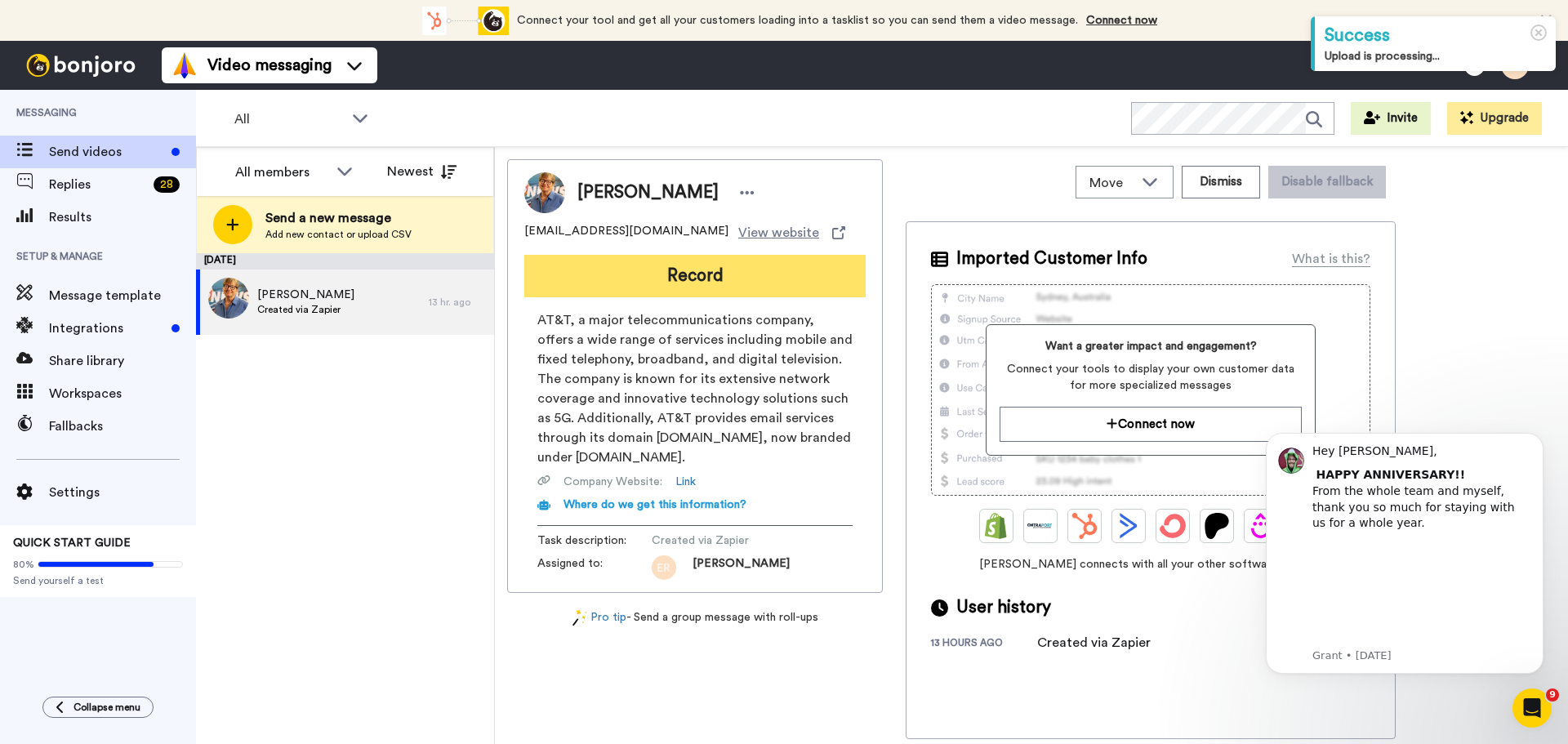
click at [685, 282] on button "Record" at bounding box center [695, 276] width 341 height 42
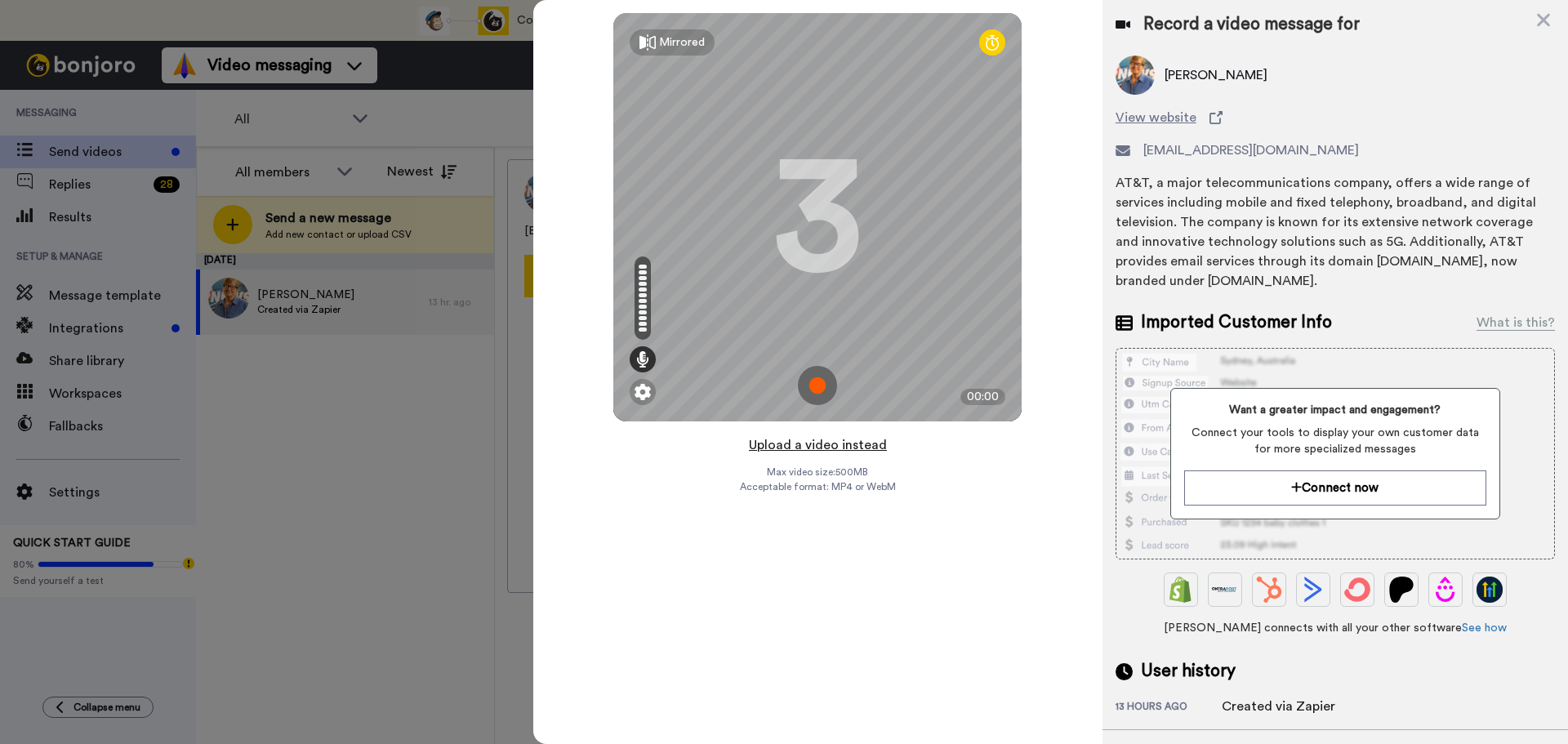
click at [823, 445] on button "Upload a video instead" at bounding box center [817, 445] width 148 height 21
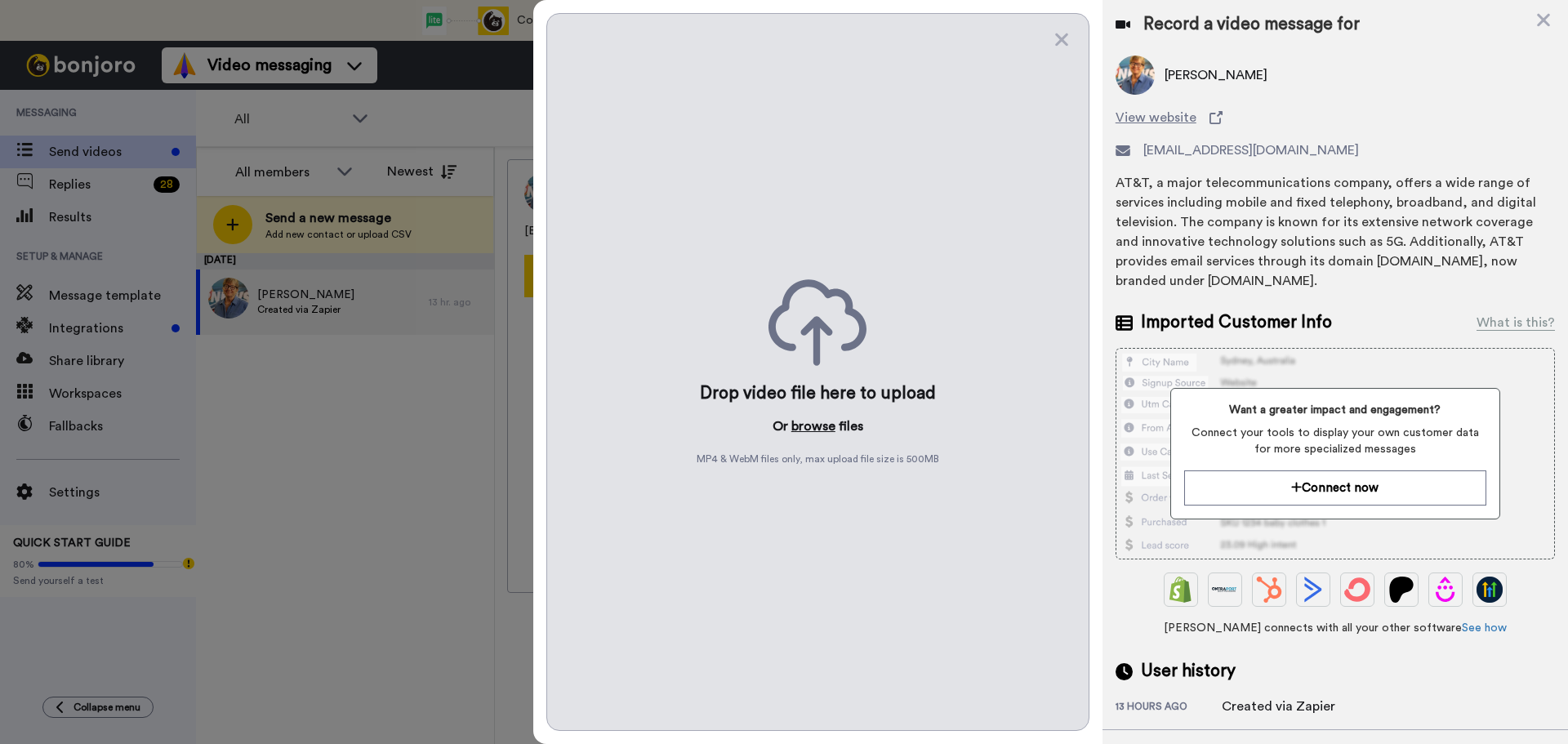
click at [815, 418] on button "browse" at bounding box center [814, 426] width 44 height 19
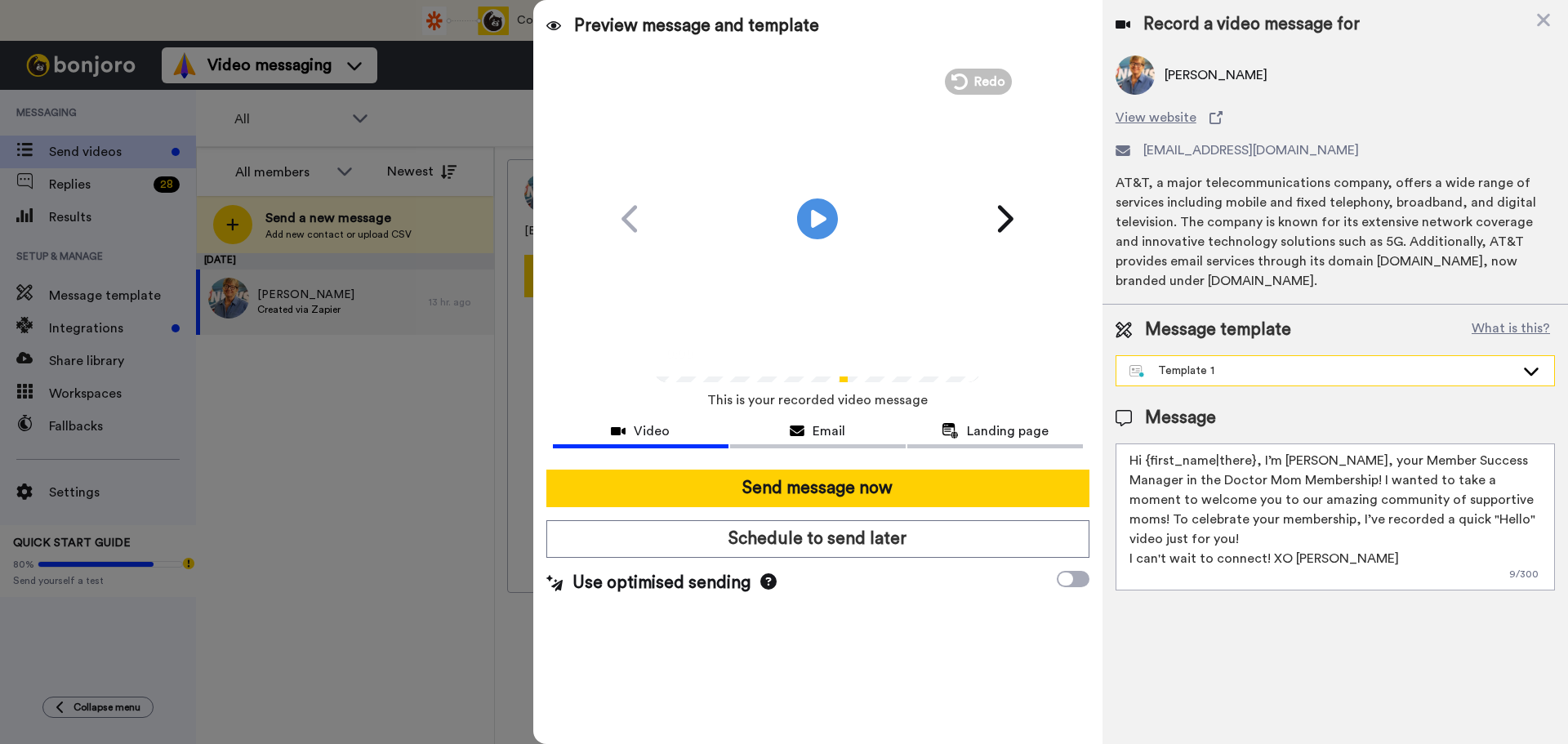
click at [1254, 363] on div "Template 1" at bounding box center [1322, 371] width 386 height 16
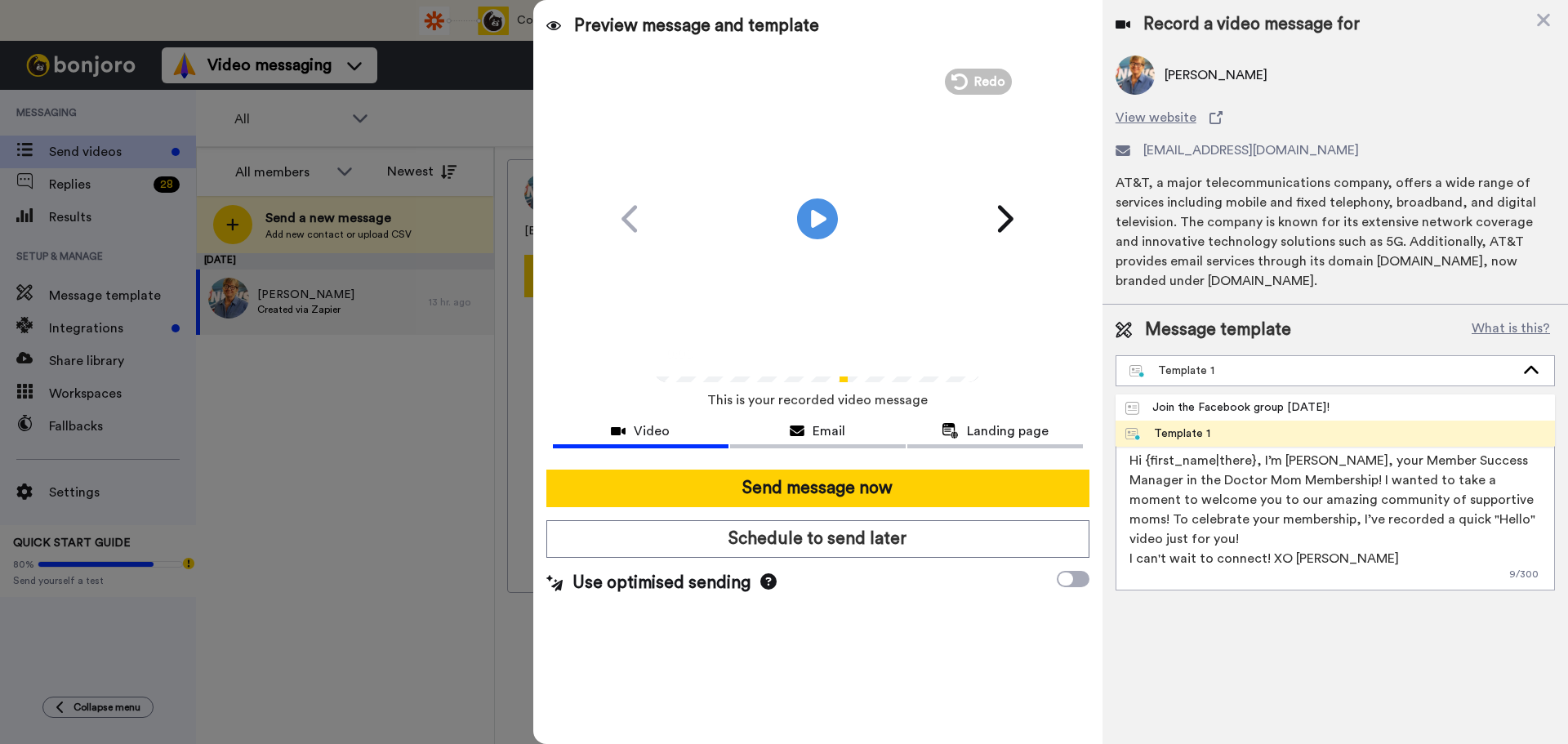
click at [1243, 387] on div "Message template What is this? Template 1 Join the Facebook group today! Templa…" at bounding box center [1335, 454] width 465 height 299
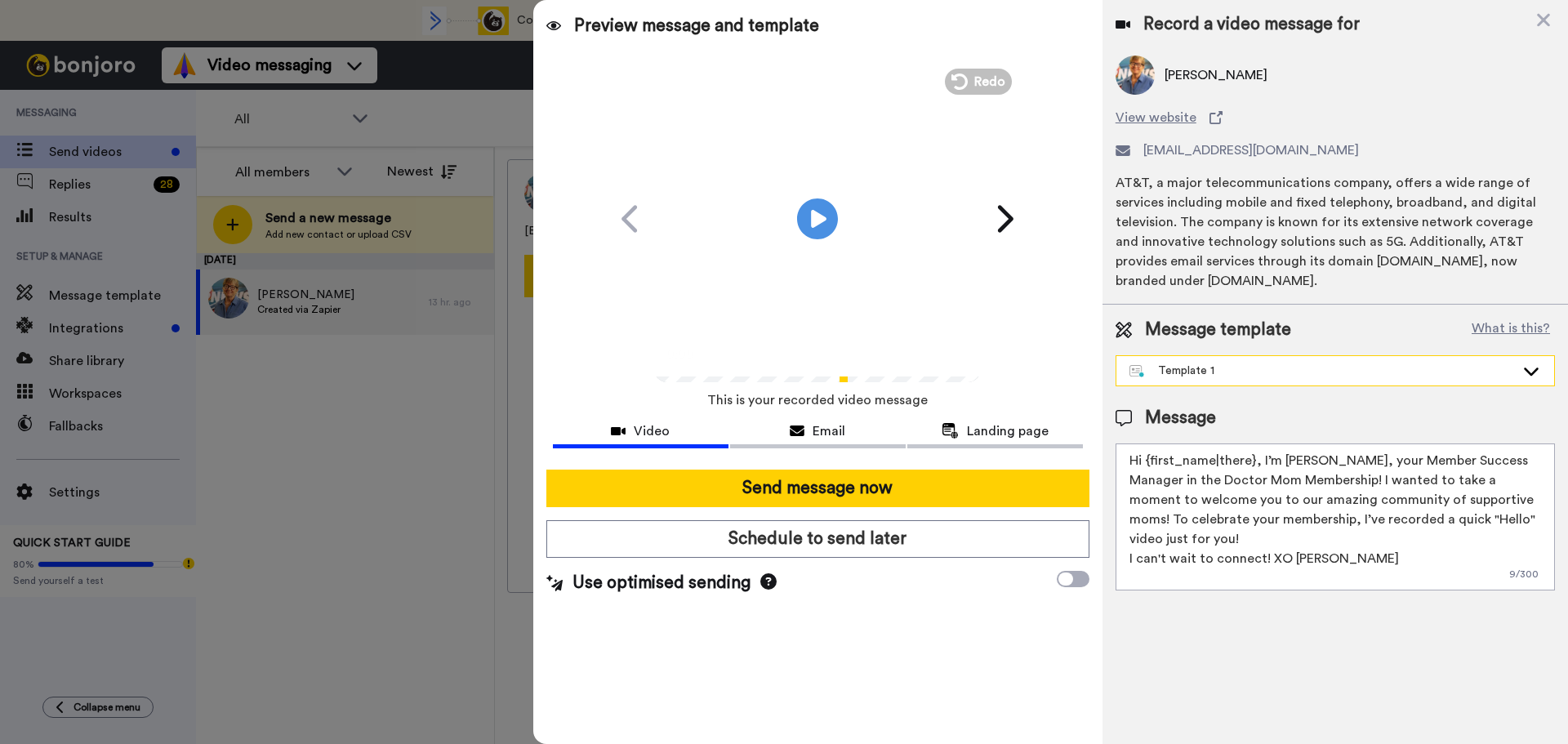
click at [1241, 382] on div "Template 1" at bounding box center [1335, 371] width 438 height 29
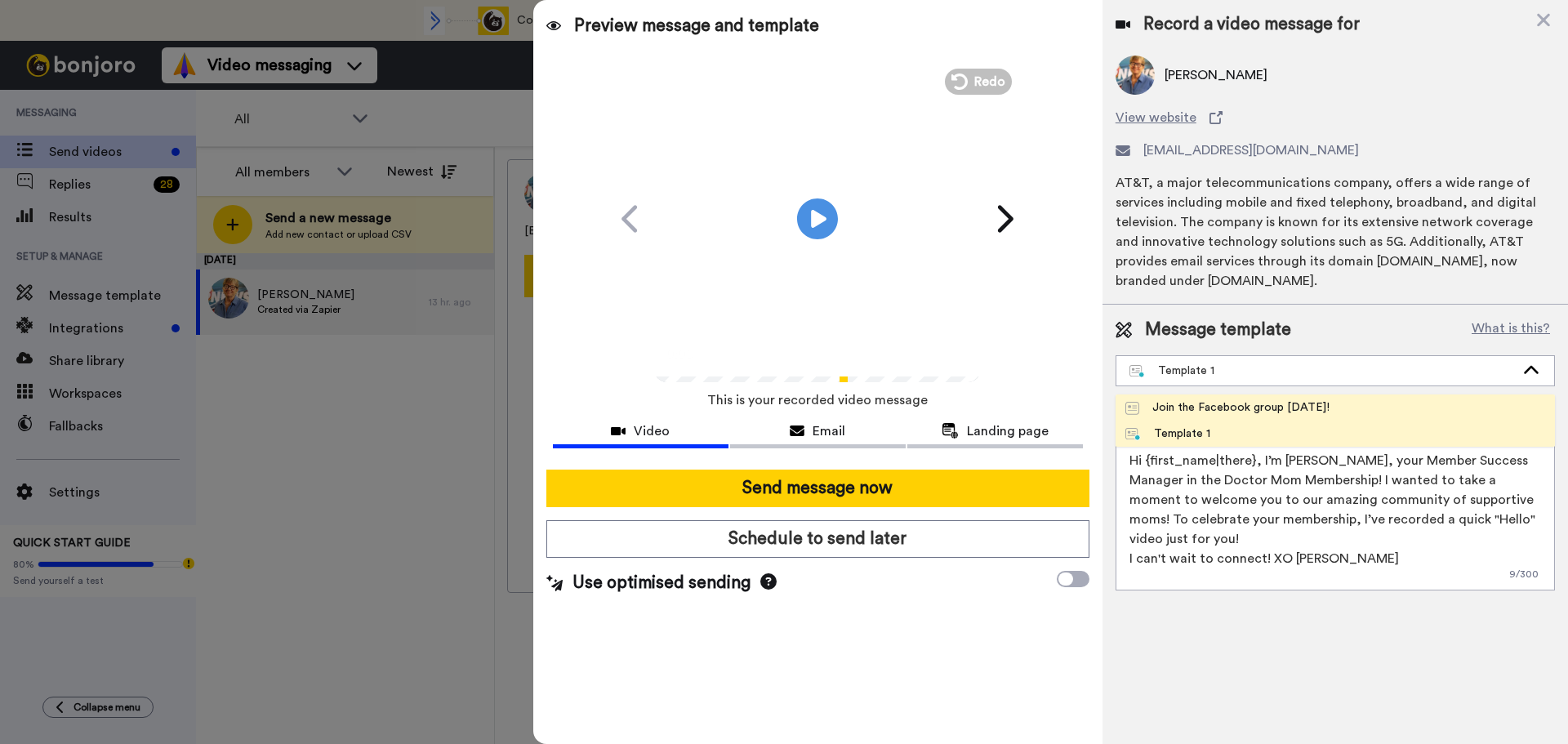
click at [1235, 403] on div "Join the Facebook group today!" at bounding box center [1227, 407] width 204 height 16
type textarea "Hello {first_name|there}, WELCOME TO THE DOCTOR MOM COMMUNITY!! WOOHOO!! I'm Be…"
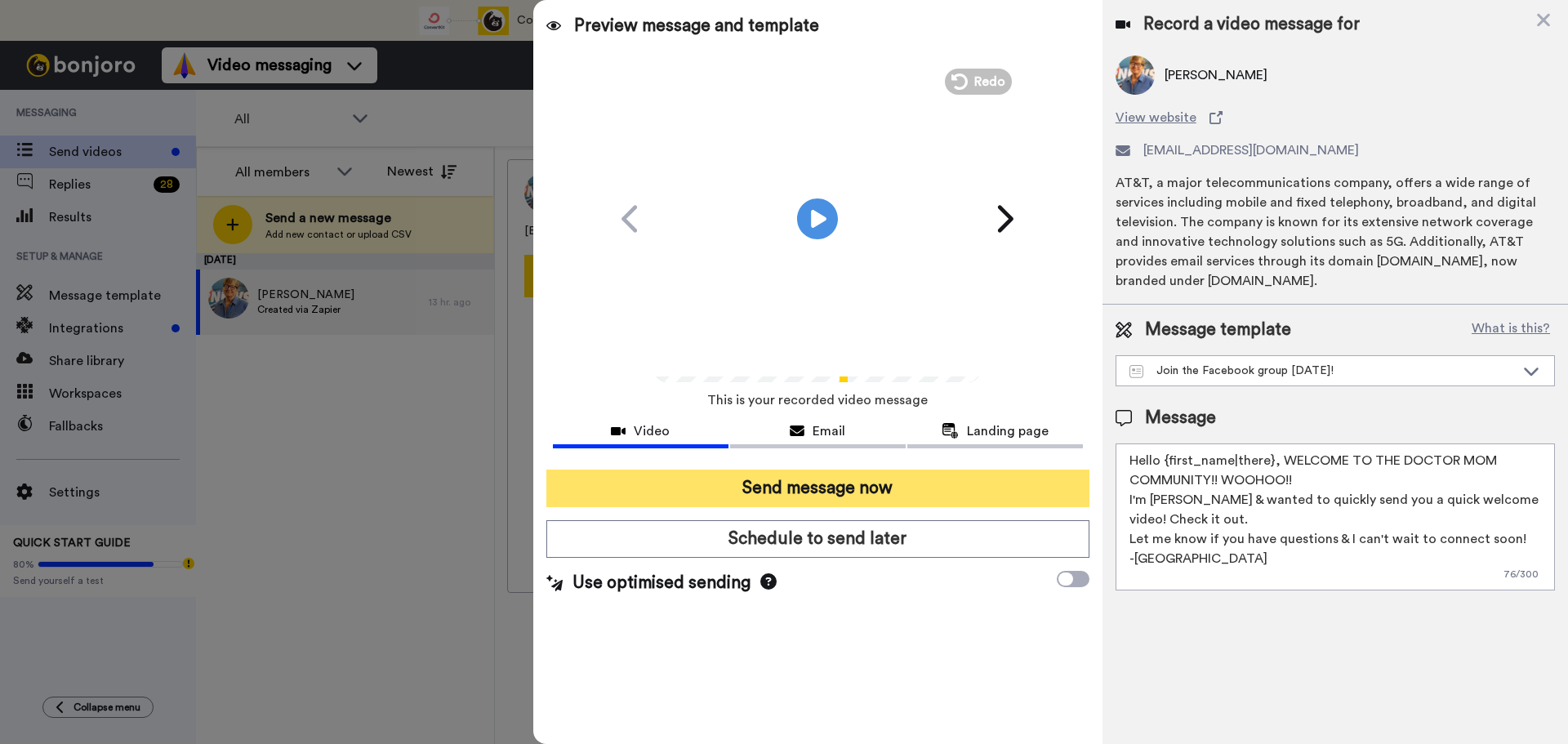
click at [977, 482] on button "Send message now" at bounding box center [818, 488] width 543 height 37
